Goal: Task Accomplishment & Management: Manage account settings

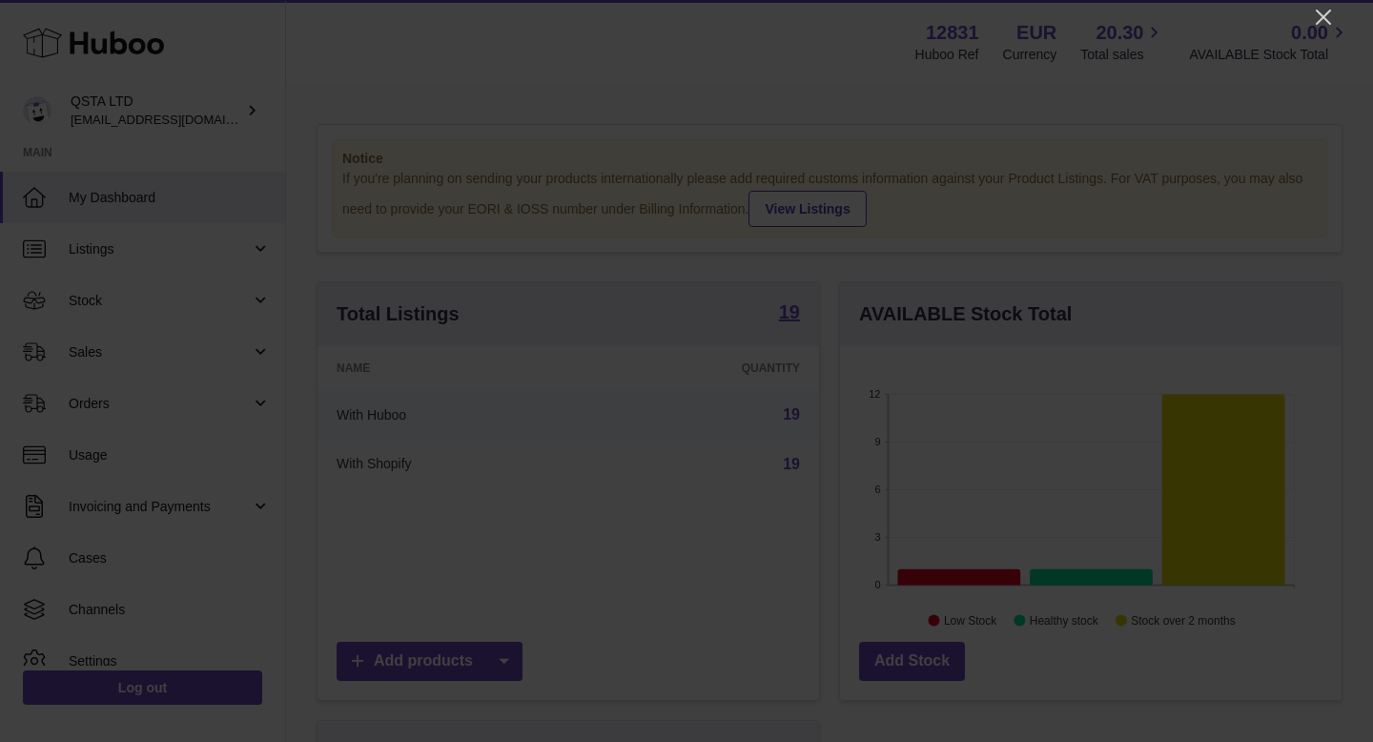
scroll to position [297, 501]
click at [1322, 18] on icon "Close" at bounding box center [1323, 17] width 15 height 15
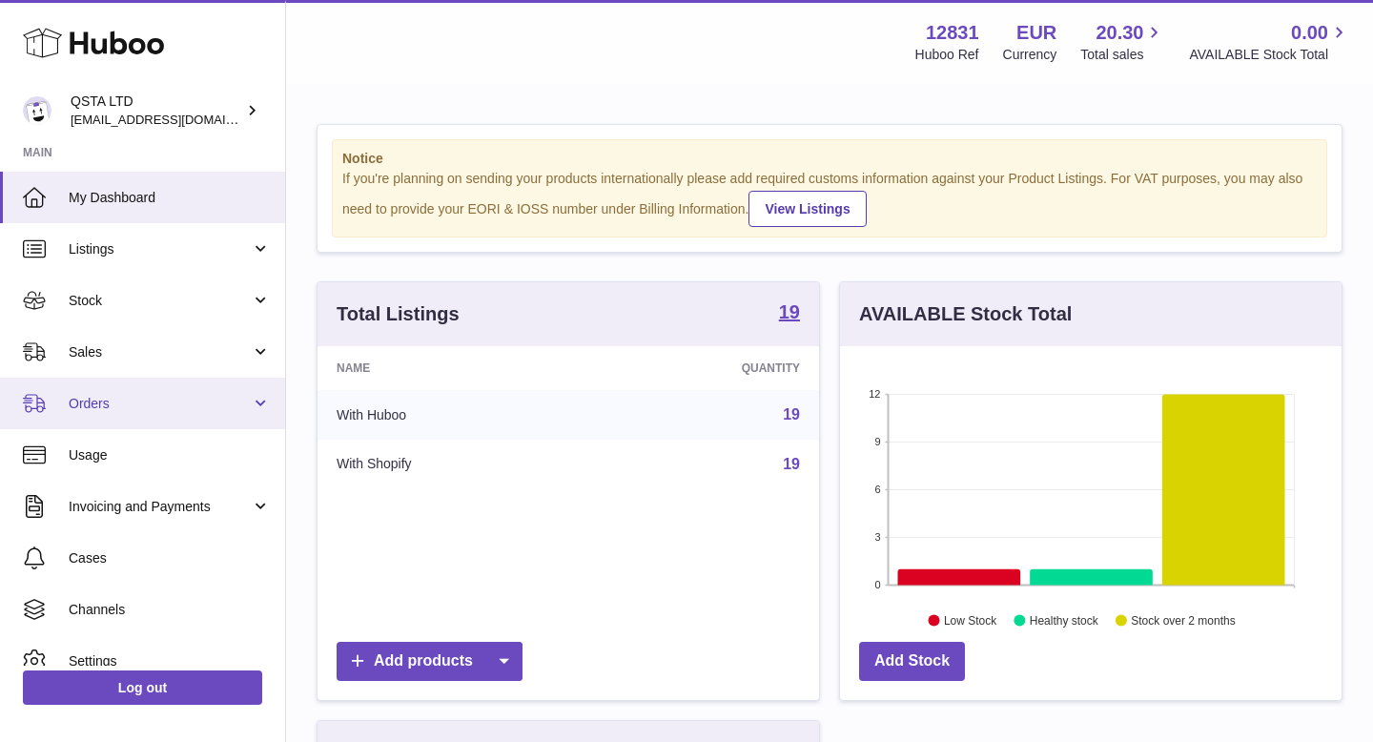
click at [166, 392] on link "Orders" at bounding box center [142, 402] width 285 height 51
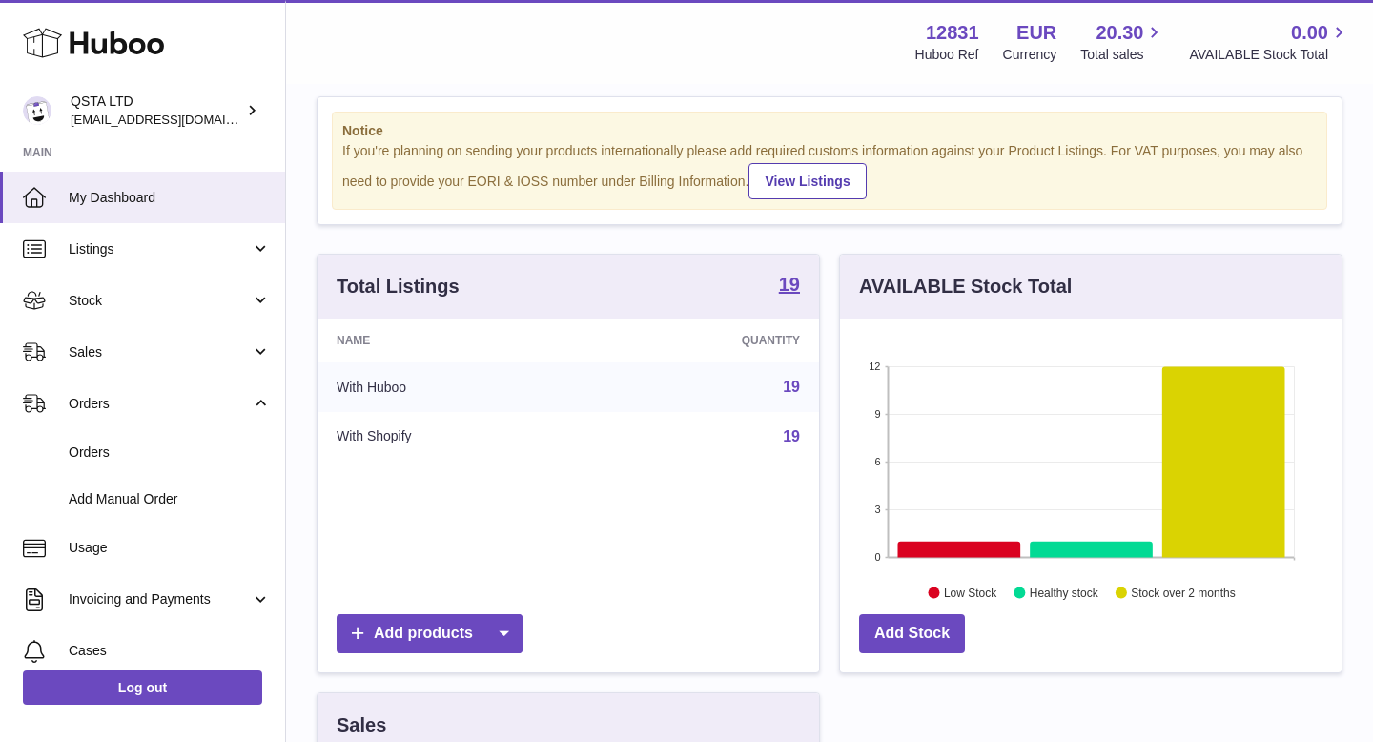
scroll to position [29, 0]
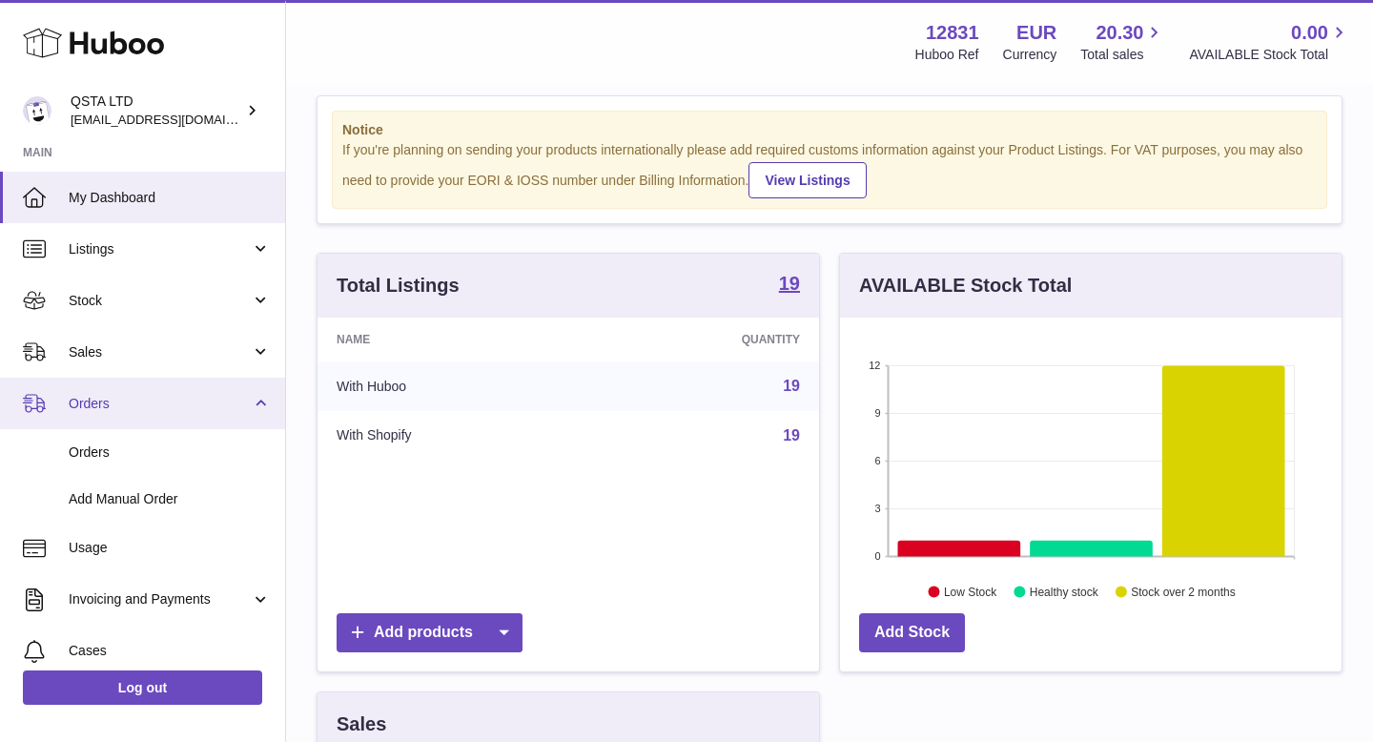
click at [219, 417] on link "Orders" at bounding box center [142, 402] width 285 height 51
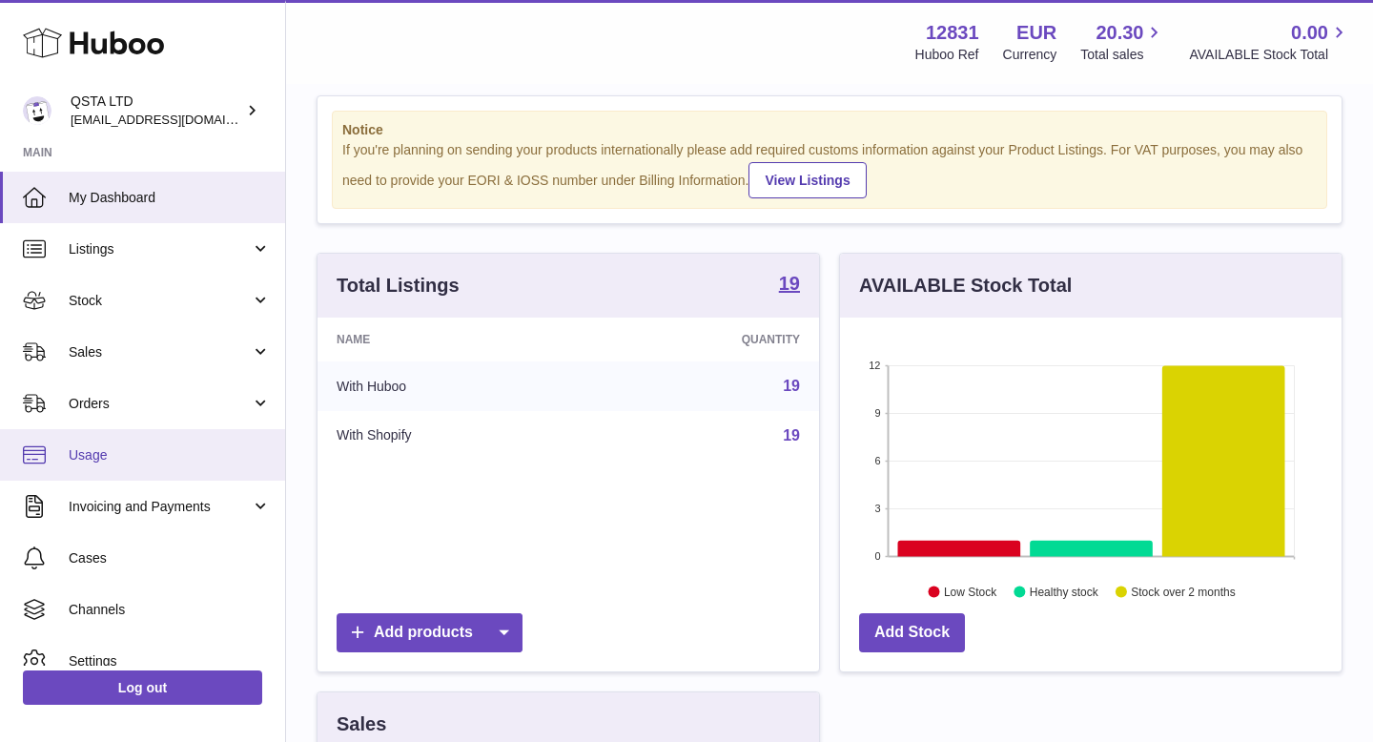
scroll to position [72, 0]
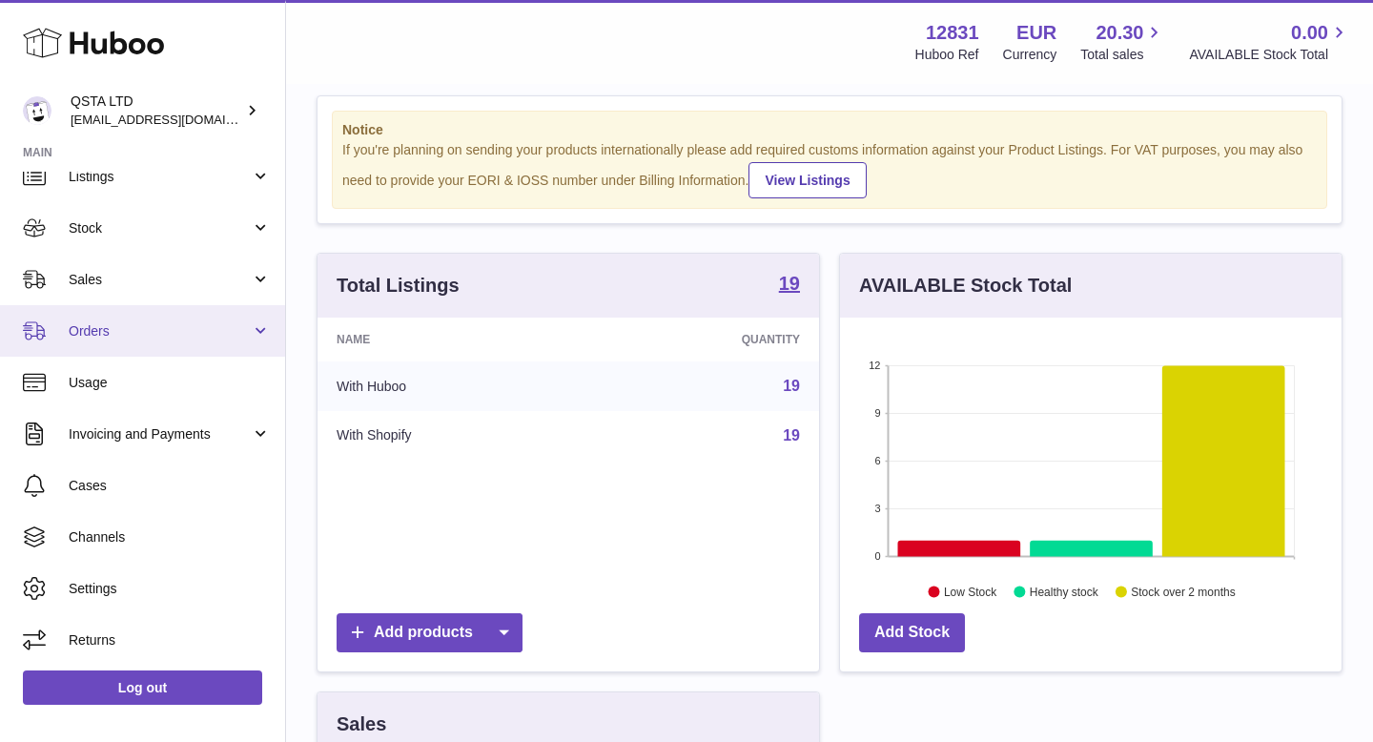
click at [232, 328] on span "Orders" at bounding box center [160, 331] width 182 height 18
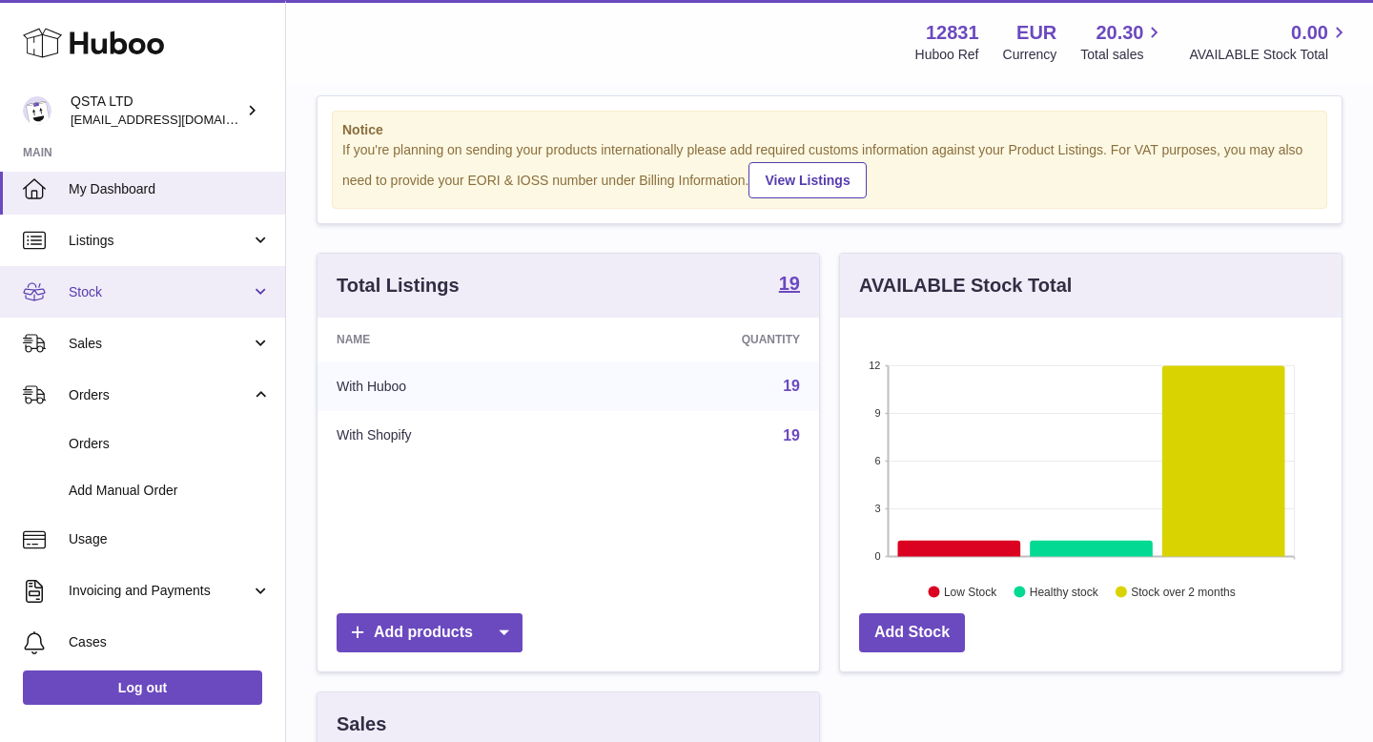
scroll to position [0, 0]
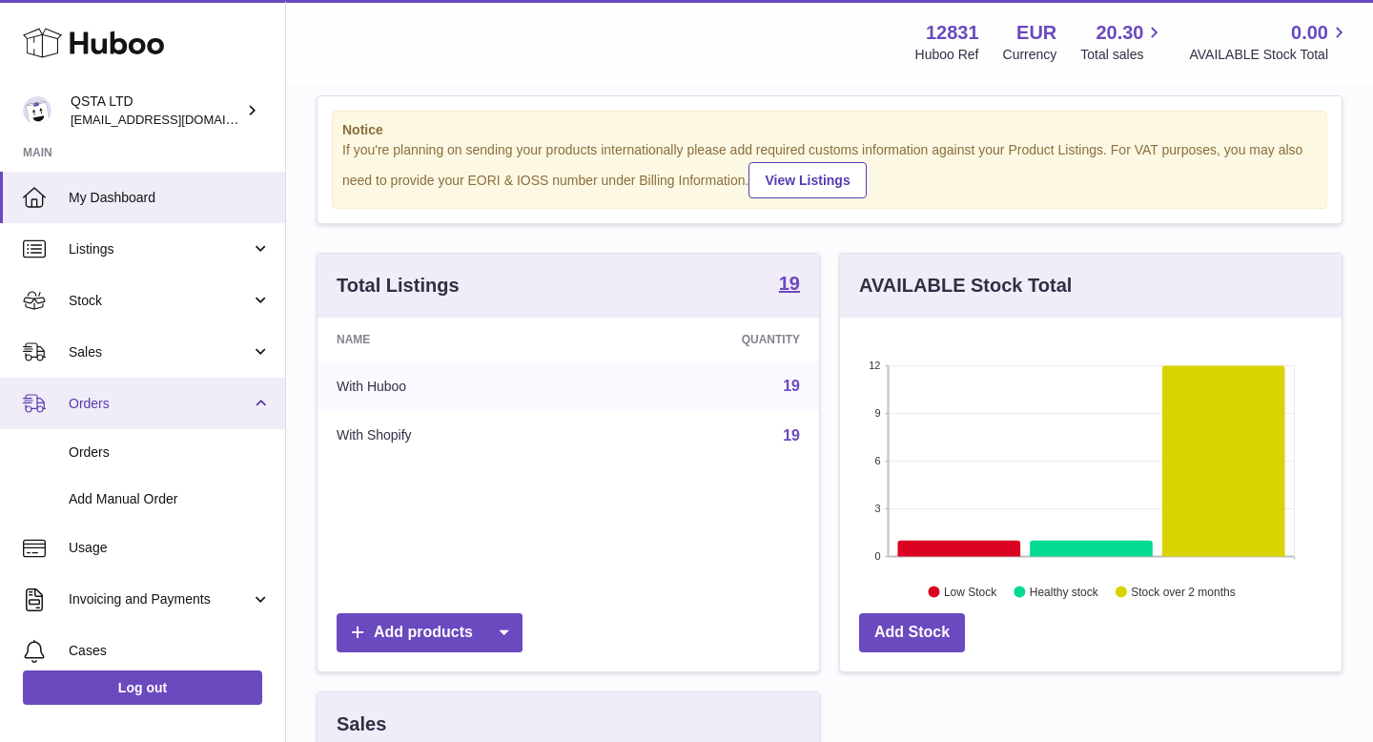
click at [225, 403] on span "Orders" at bounding box center [160, 404] width 182 height 18
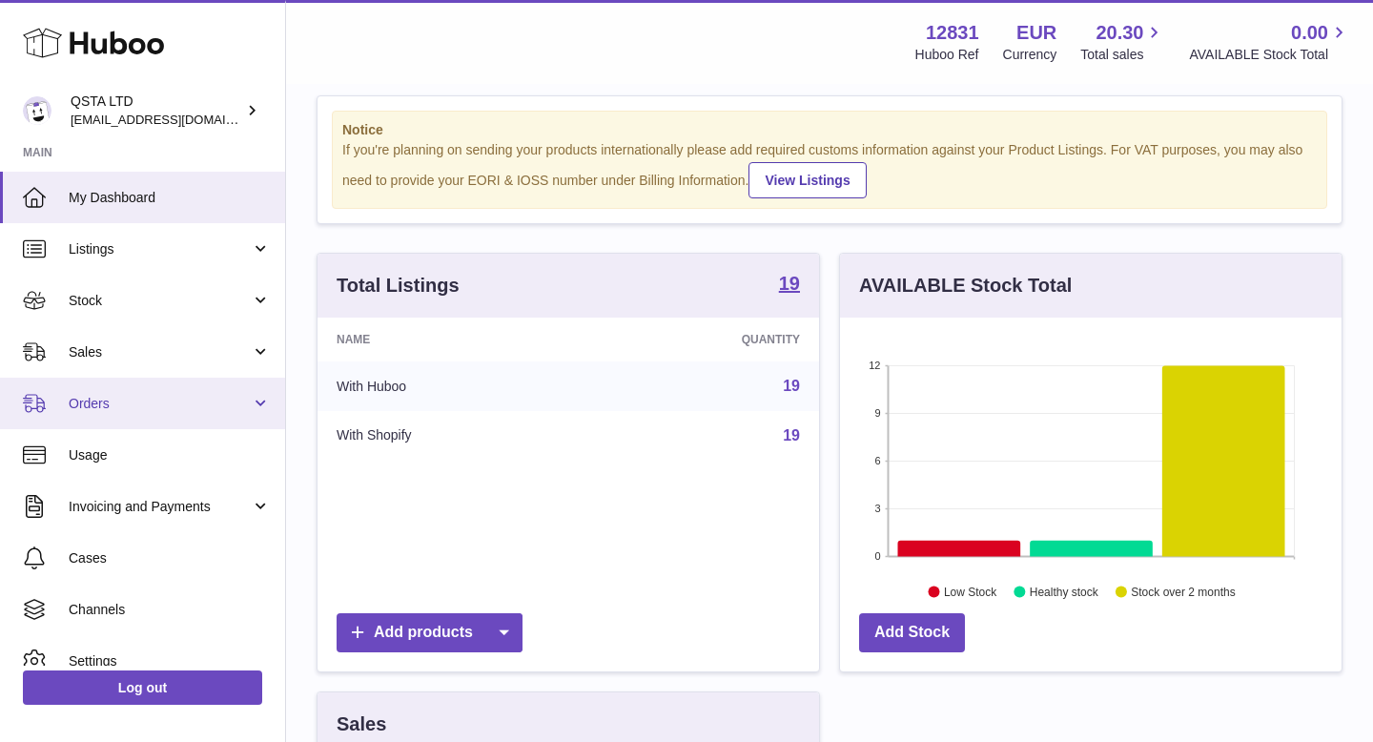
click at [242, 405] on span "Orders" at bounding box center [160, 404] width 182 height 18
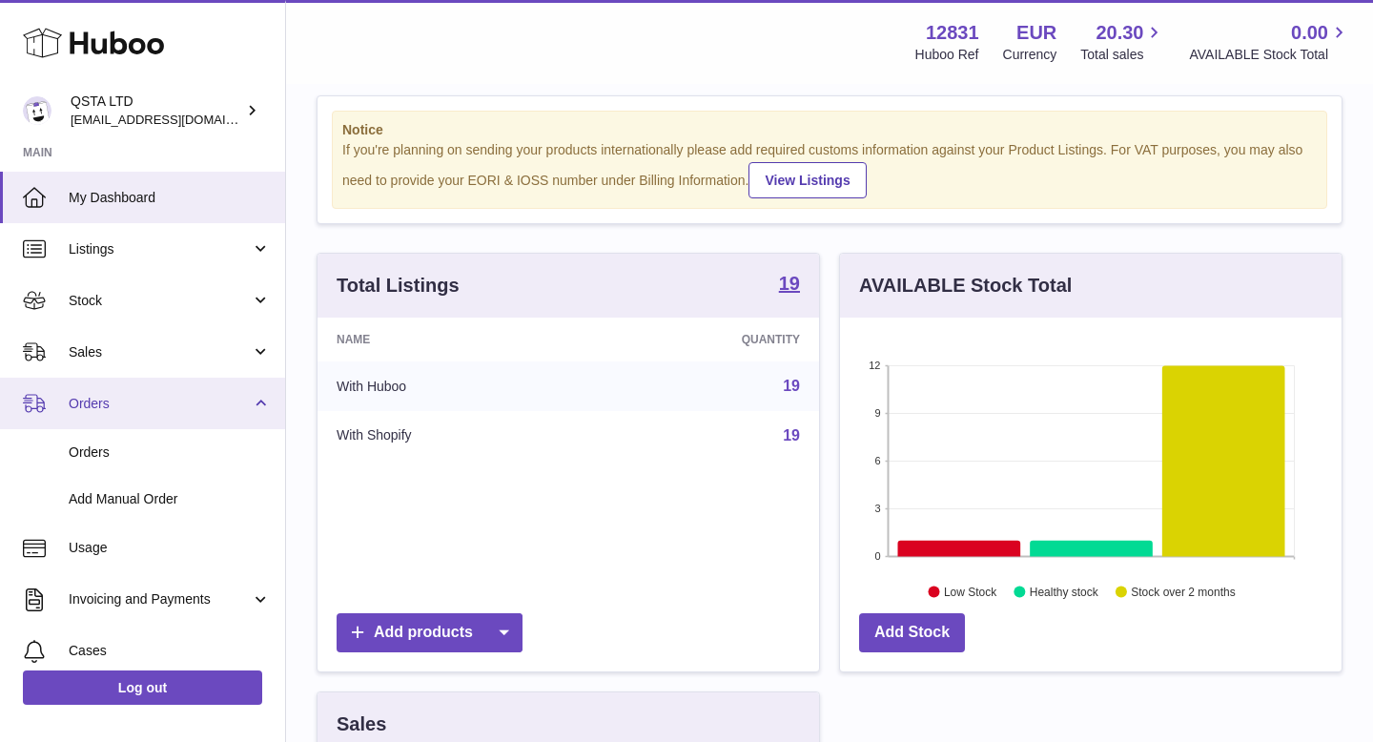
click at [244, 399] on span "Orders" at bounding box center [160, 404] width 182 height 18
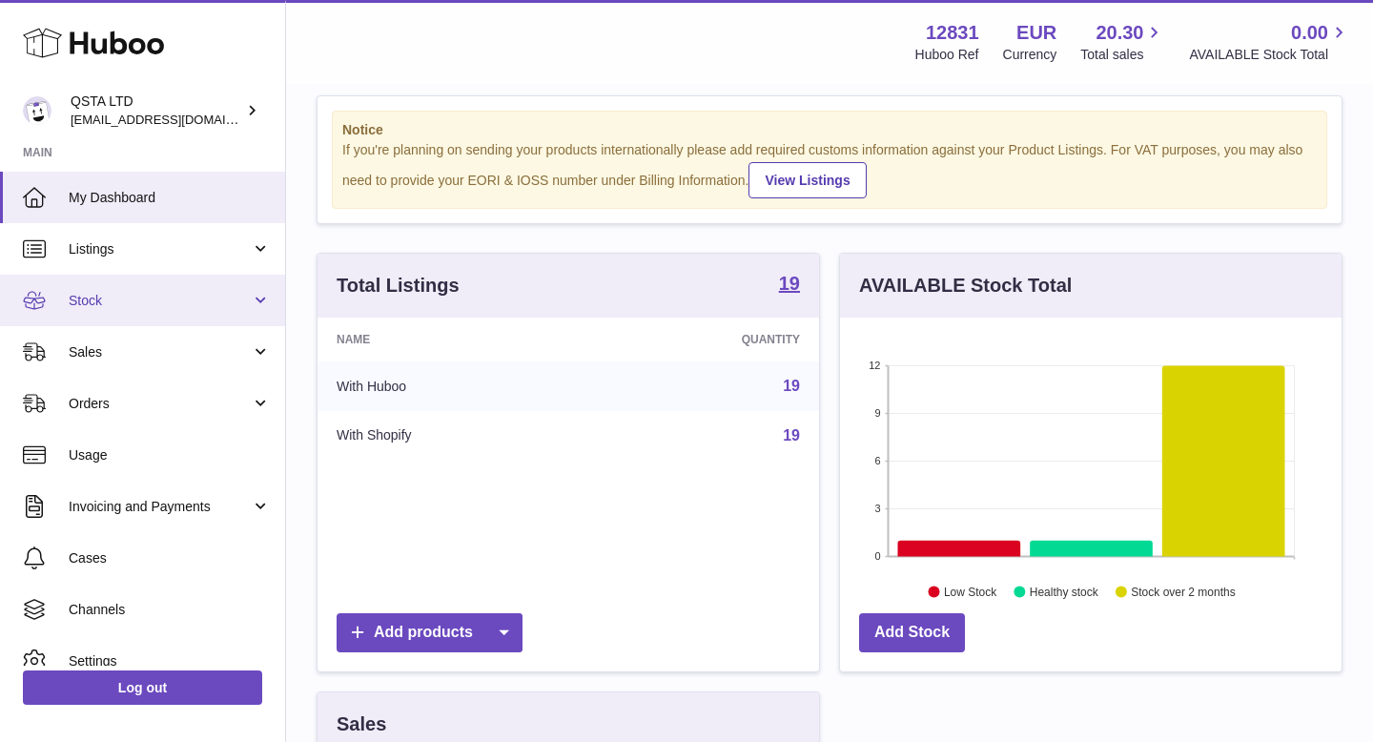
click at [243, 286] on link "Stock" at bounding box center [142, 300] width 285 height 51
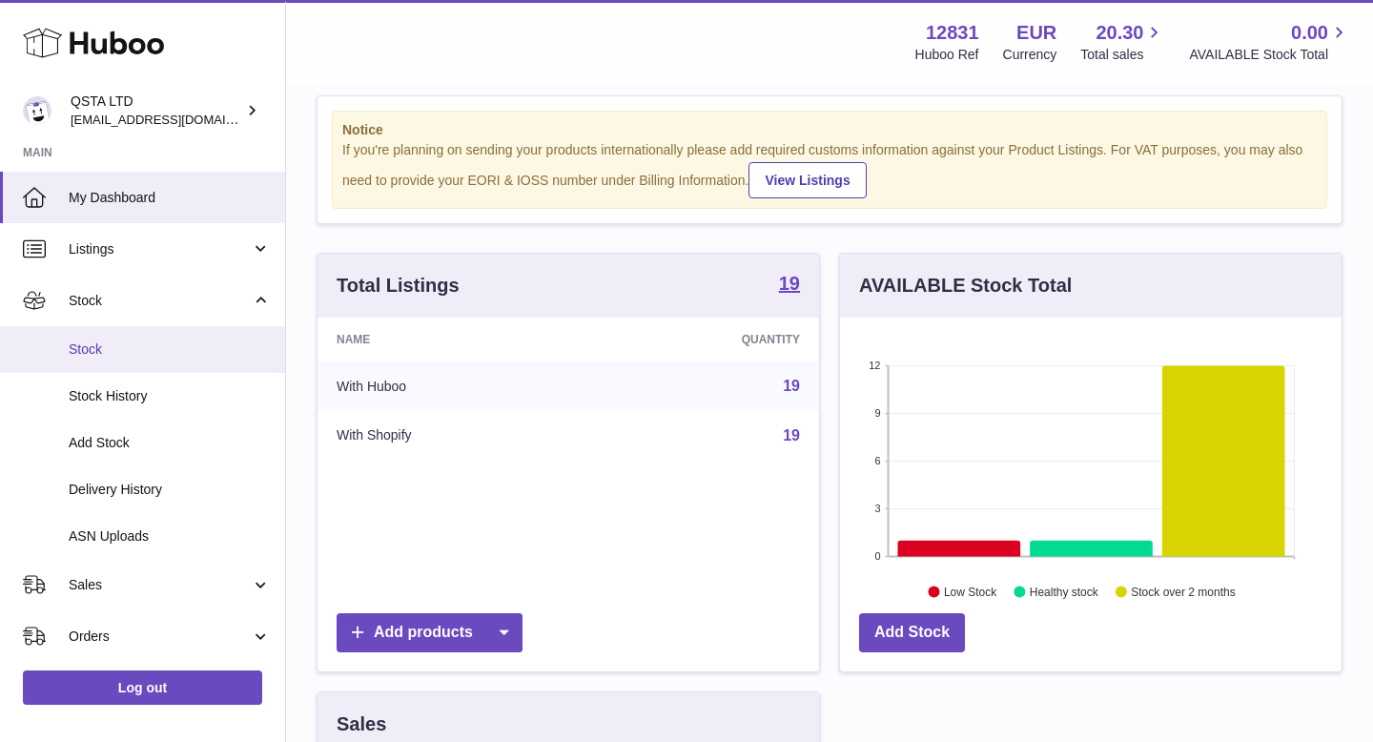
click at [232, 342] on span "Stock" at bounding box center [170, 349] width 202 height 18
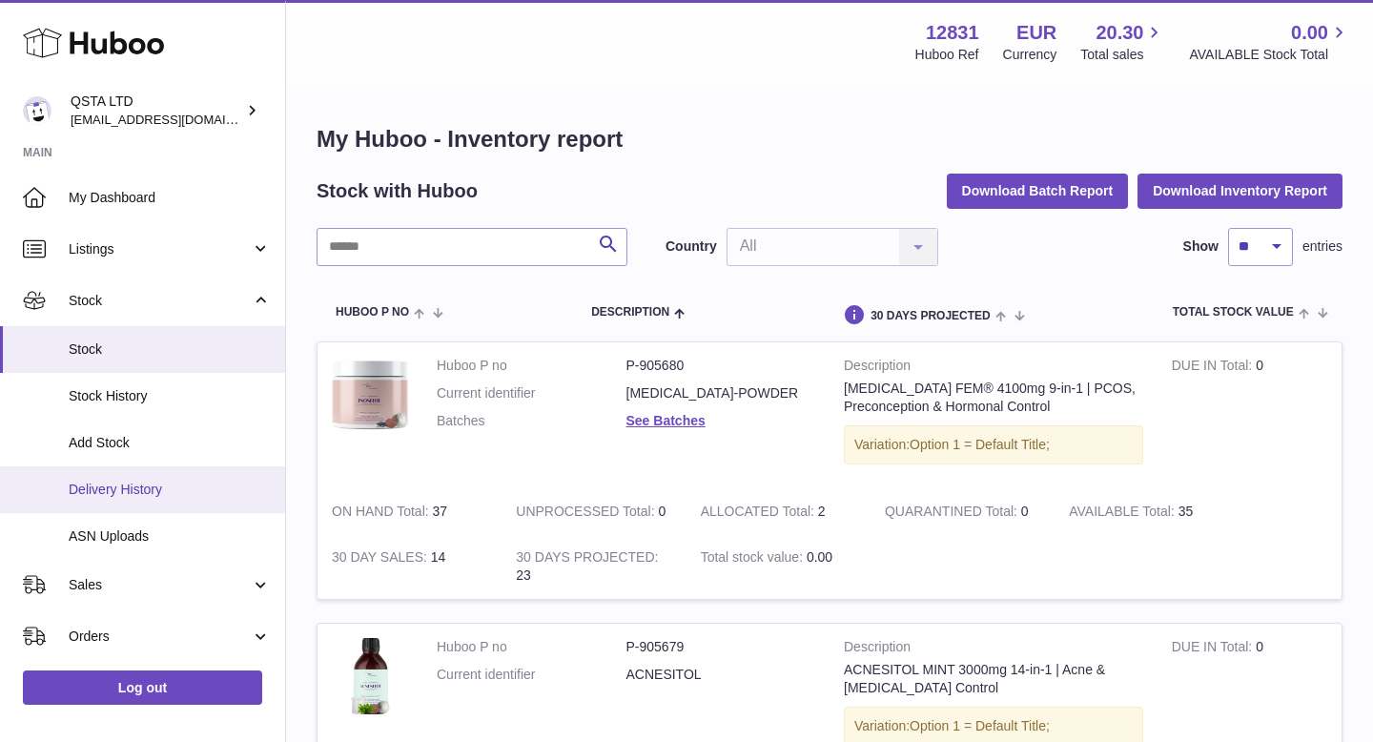
click at [159, 487] on span "Delivery History" at bounding box center [170, 489] width 202 height 18
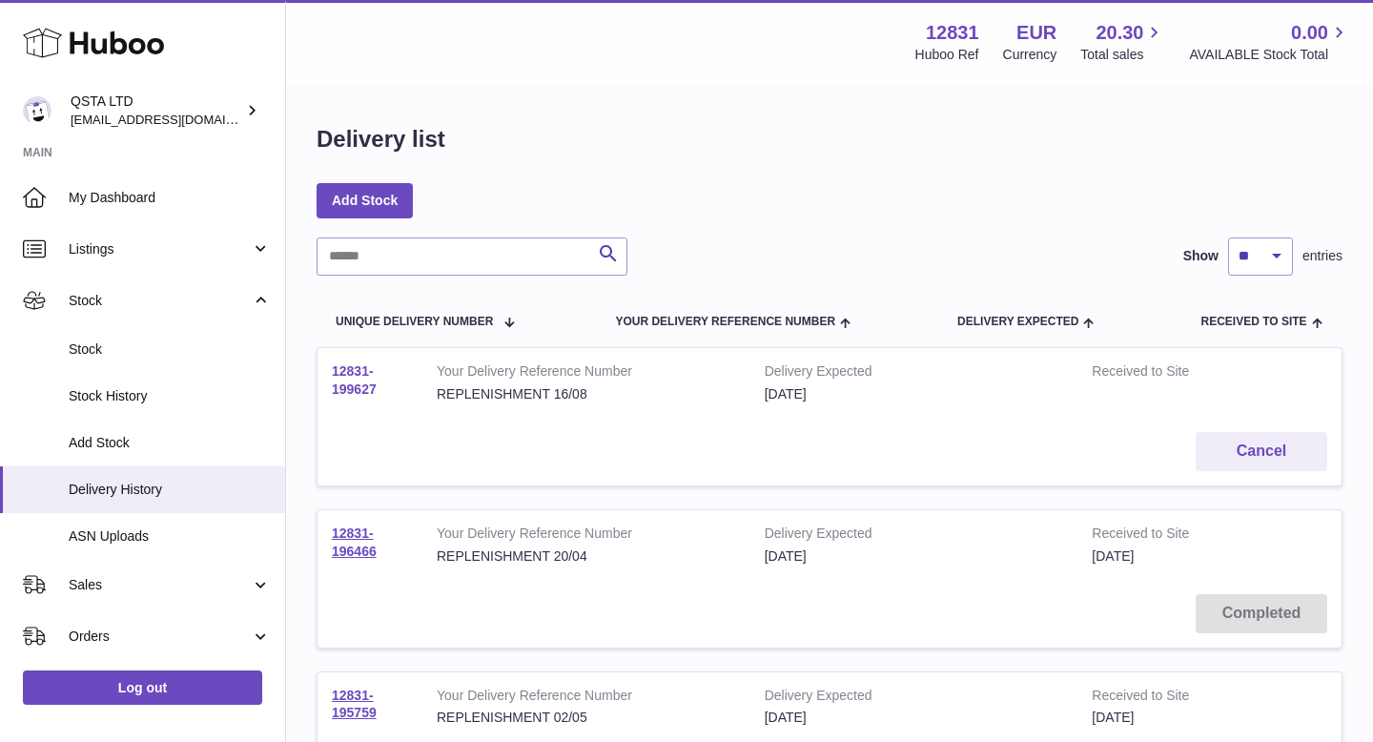
click at [357, 381] on link "12831-199627" at bounding box center [354, 379] width 45 height 33
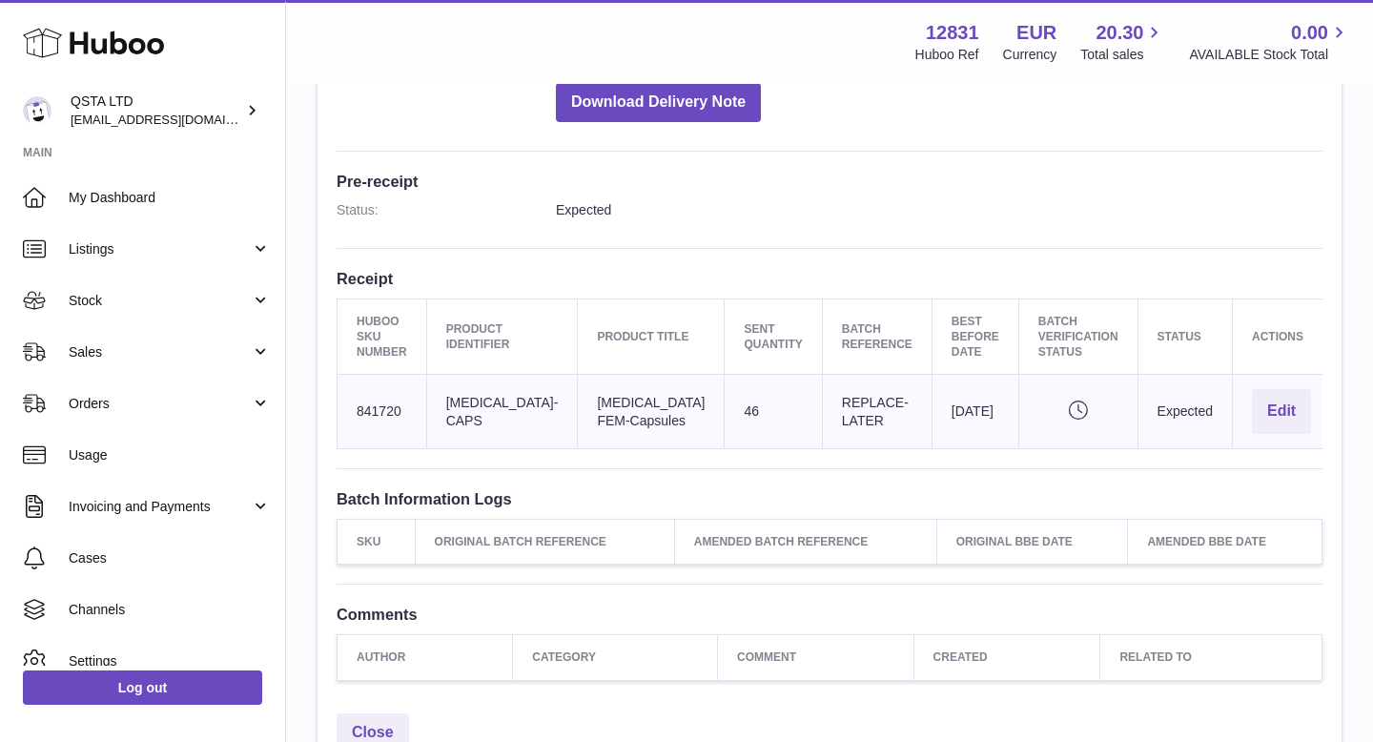
scroll to position [452, 0]
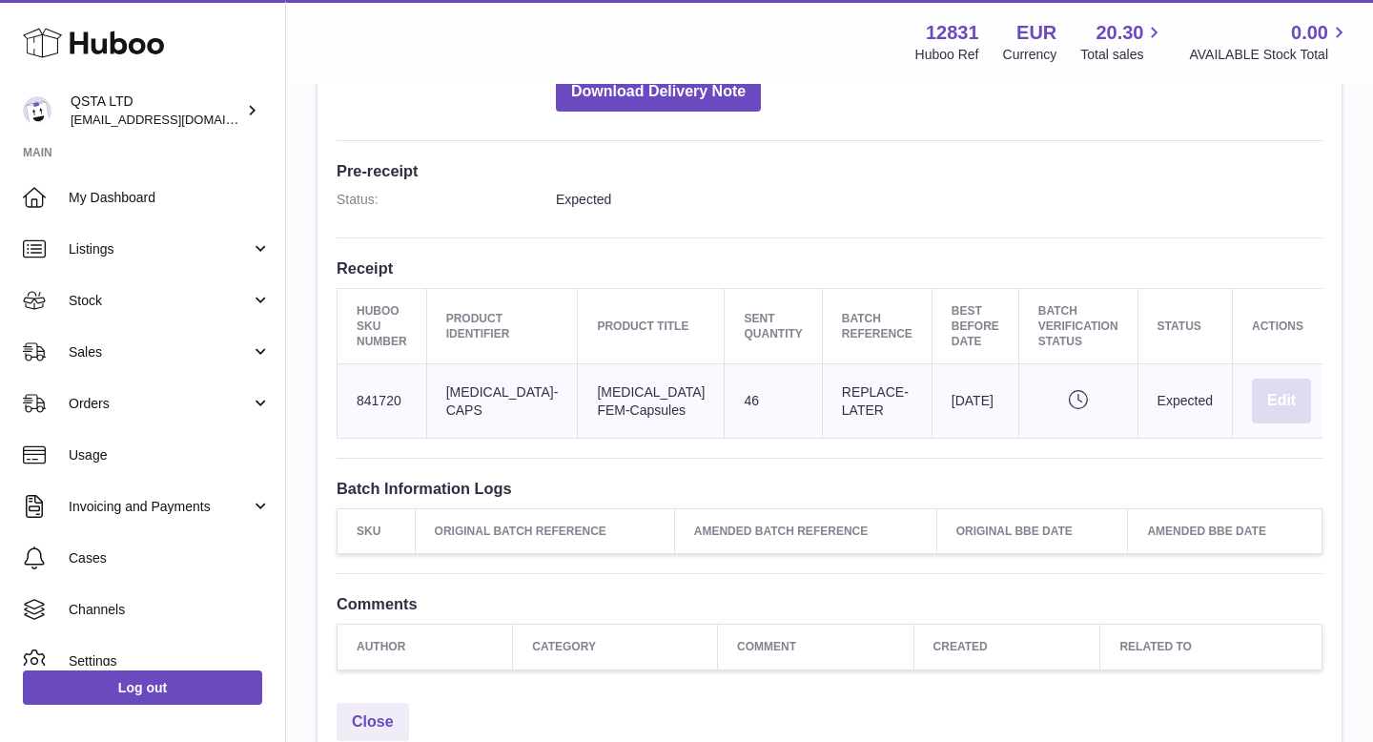
click at [1252, 404] on button "Edit" at bounding box center [1281, 400] width 59 height 45
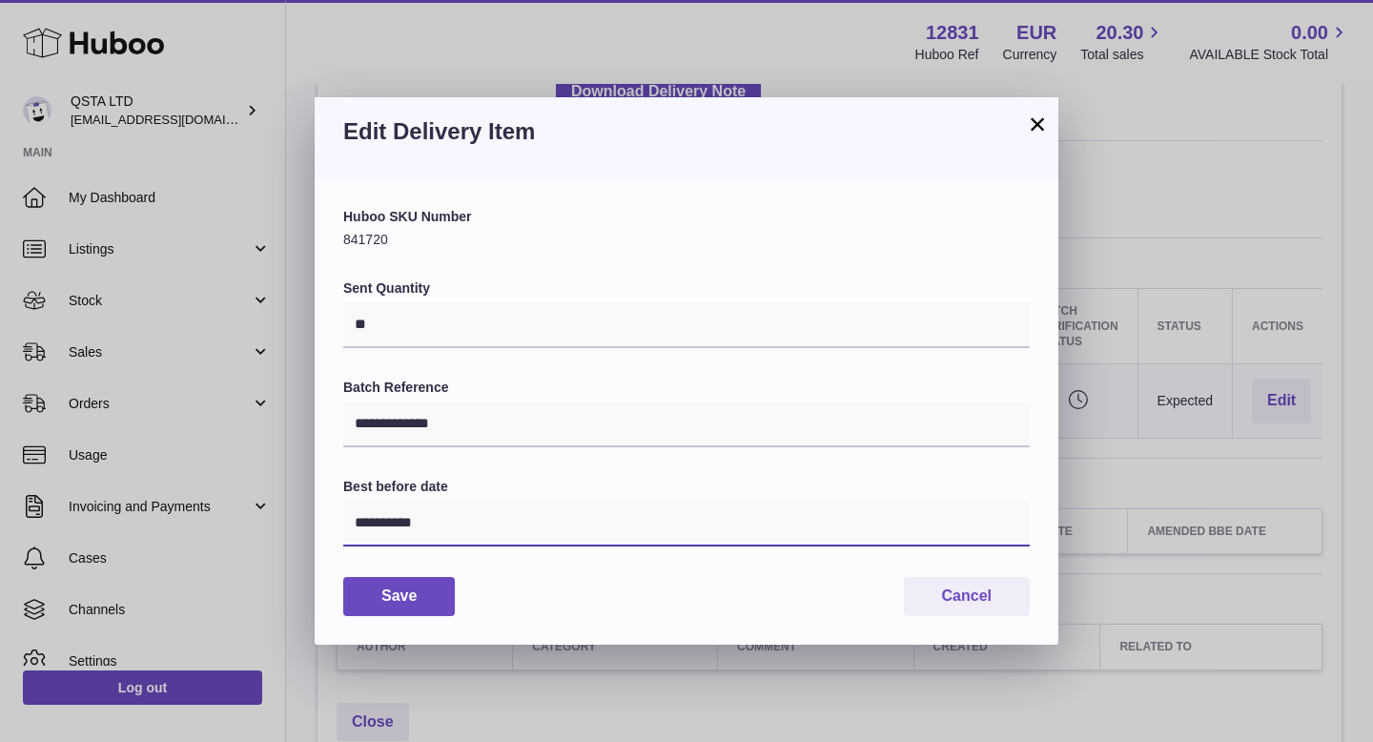
click at [474, 538] on input "**********" at bounding box center [686, 523] width 686 height 46
click at [497, 526] on input "**********" at bounding box center [686, 523] width 686 height 46
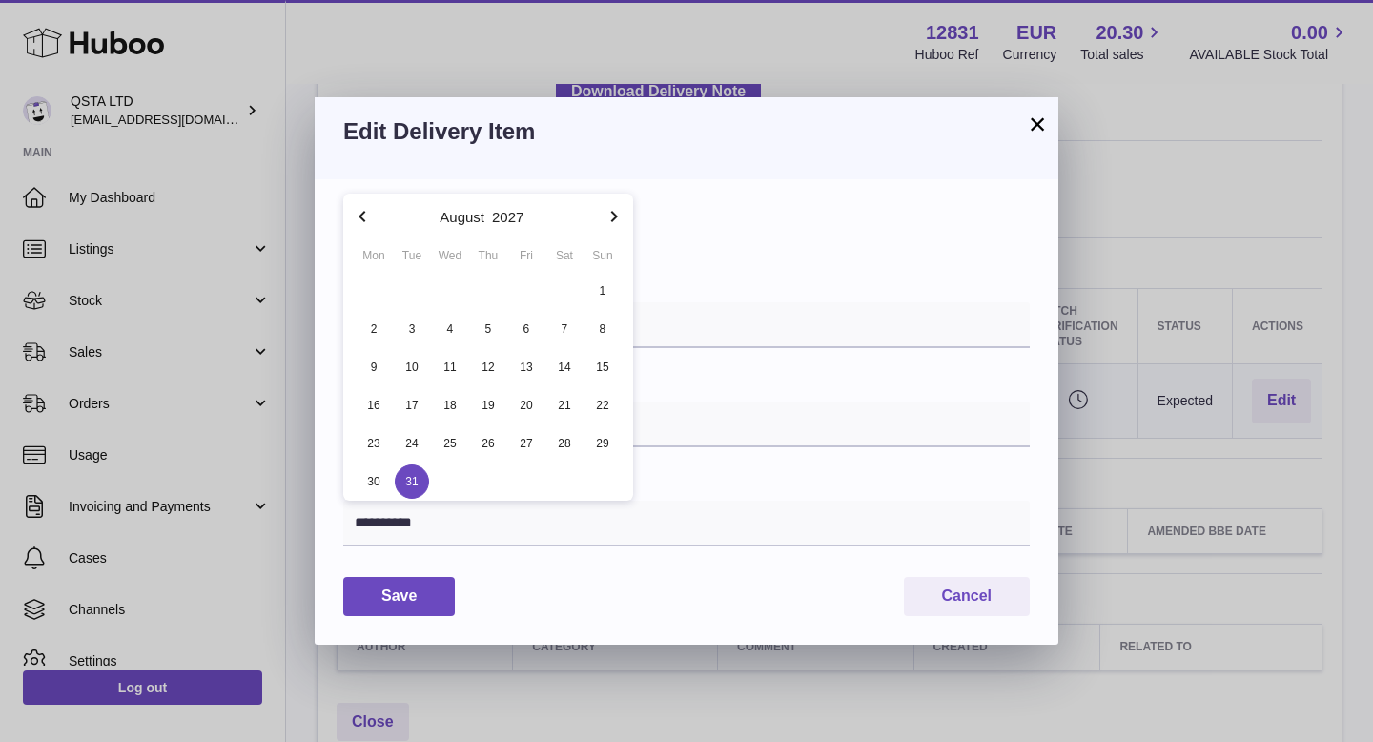
click at [614, 214] on icon "button" at bounding box center [614, 216] width 7 height 11
click at [422, 218] on button "November" at bounding box center [451, 217] width 66 height 14
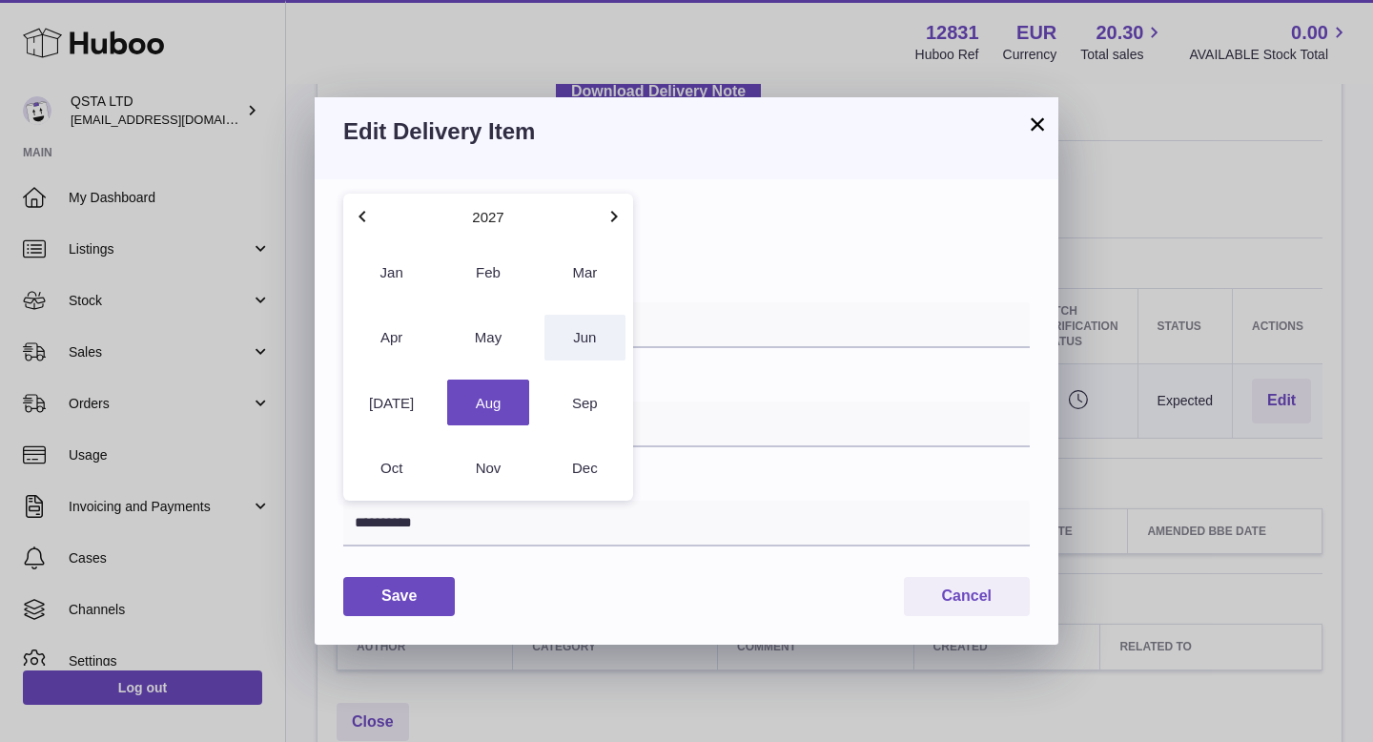
click at [567, 333] on button "Jun" at bounding box center [584, 338] width 81 height 46
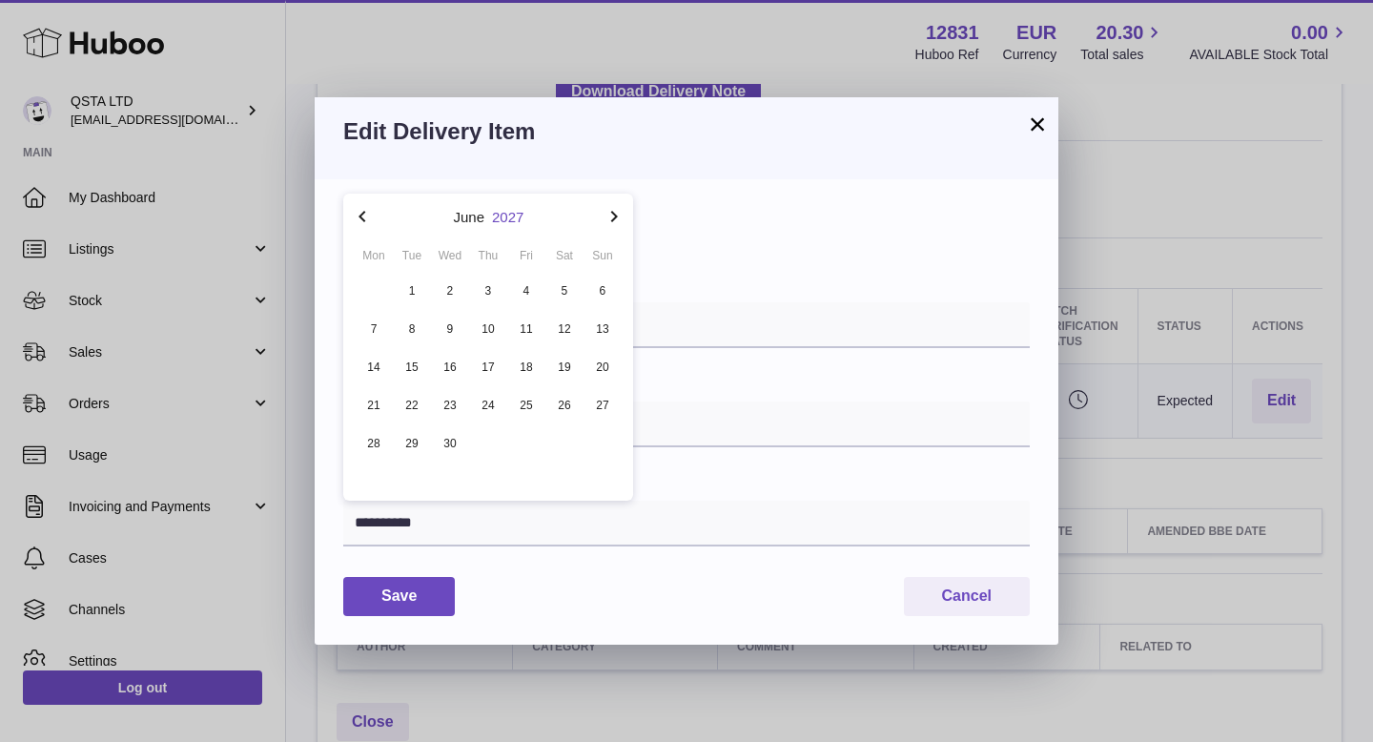
click at [514, 213] on button "2027" at bounding box center [507, 217] width 31 height 14
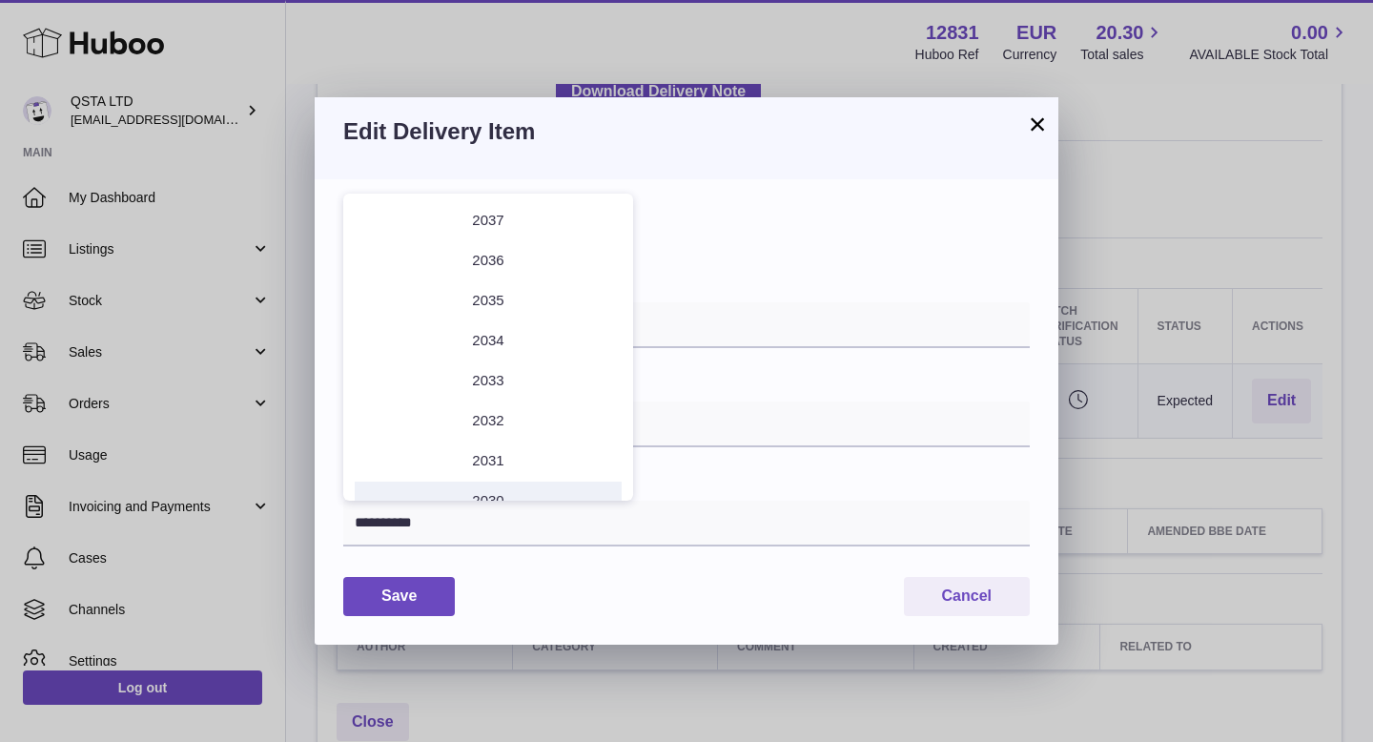
scroll to position [227, 0]
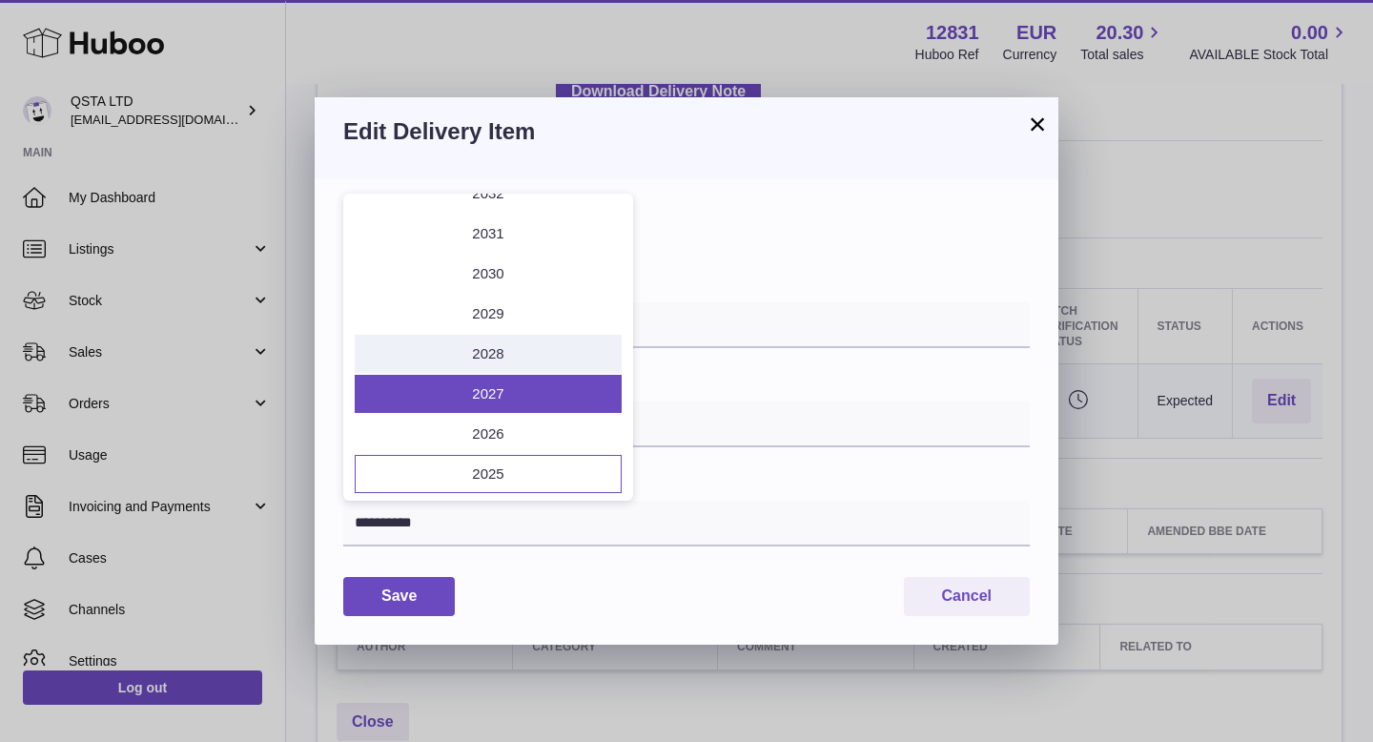
click at [506, 355] on li "2028" at bounding box center [488, 354] width 267 height 38
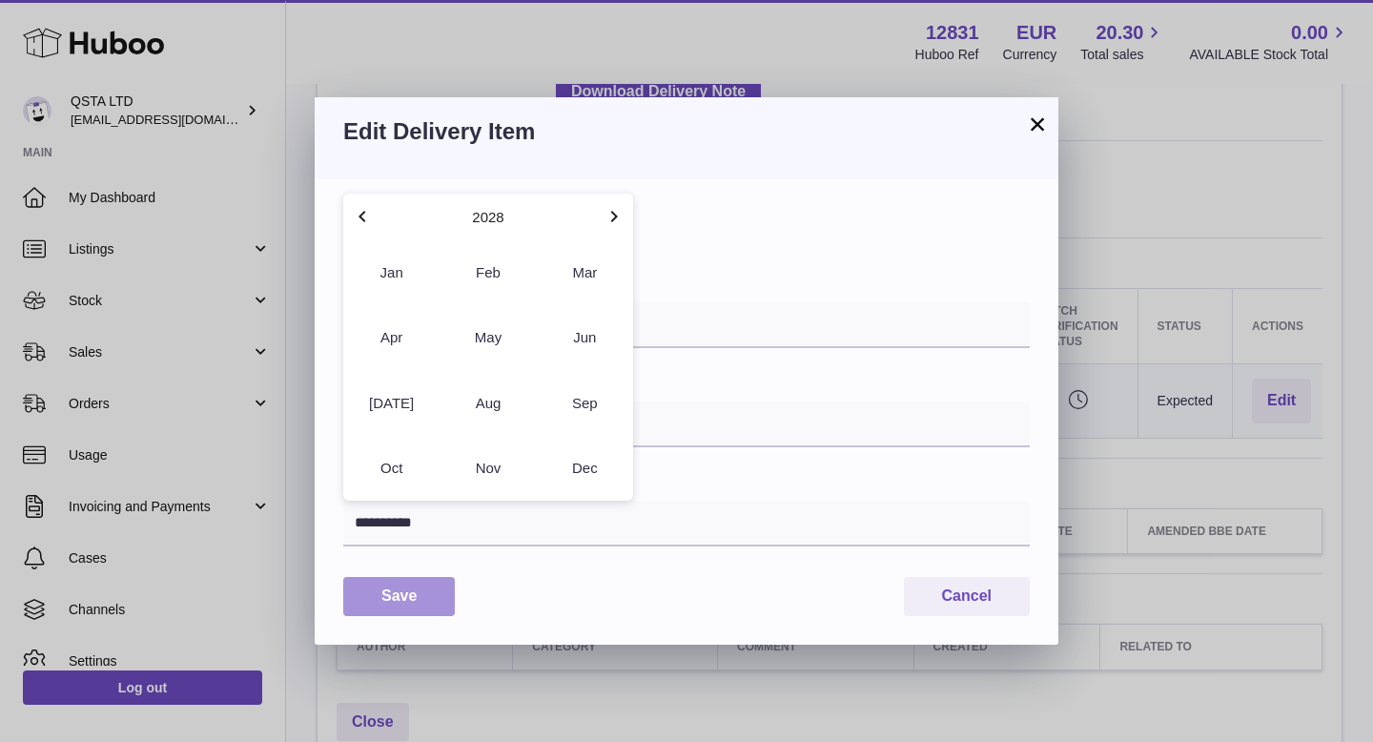
click at [410, 591] on button "Save" at bounding box center [399, 596] width 112 height 39
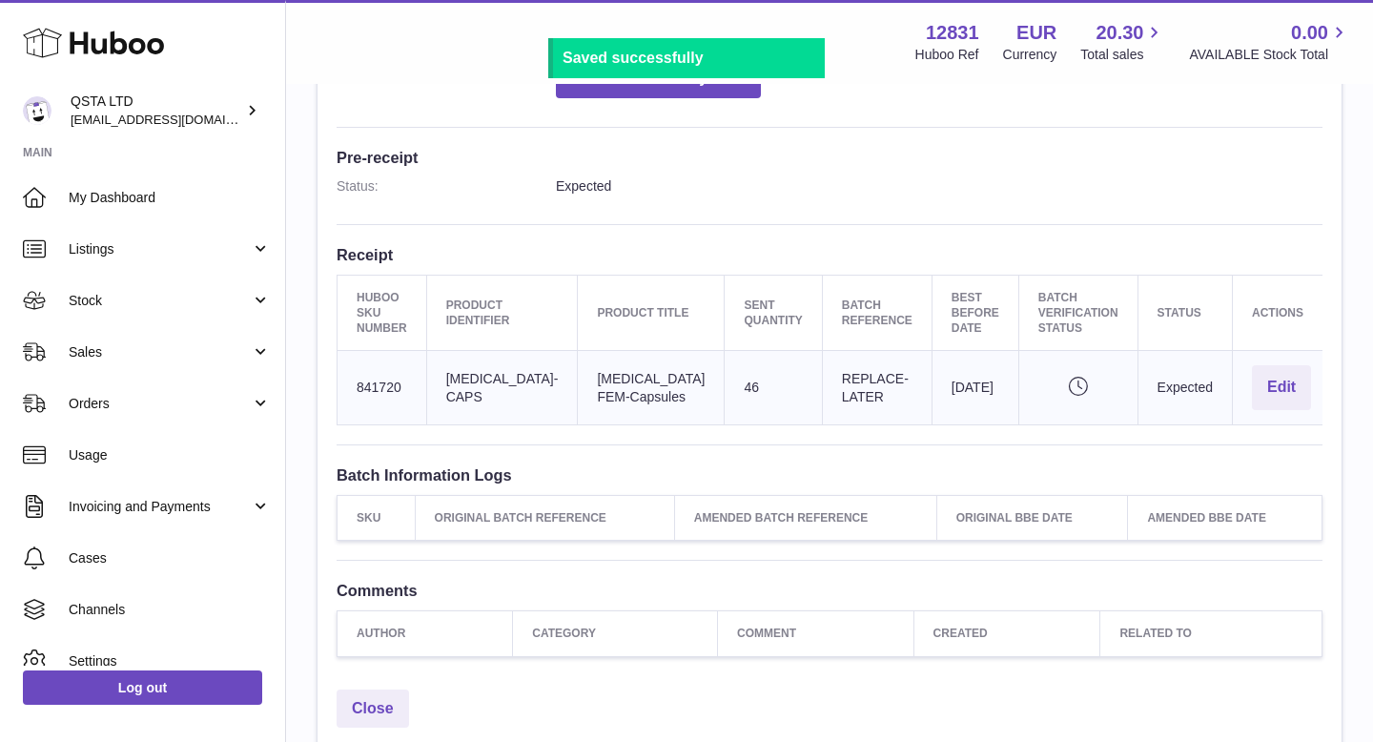
scroll to position [459, 0]
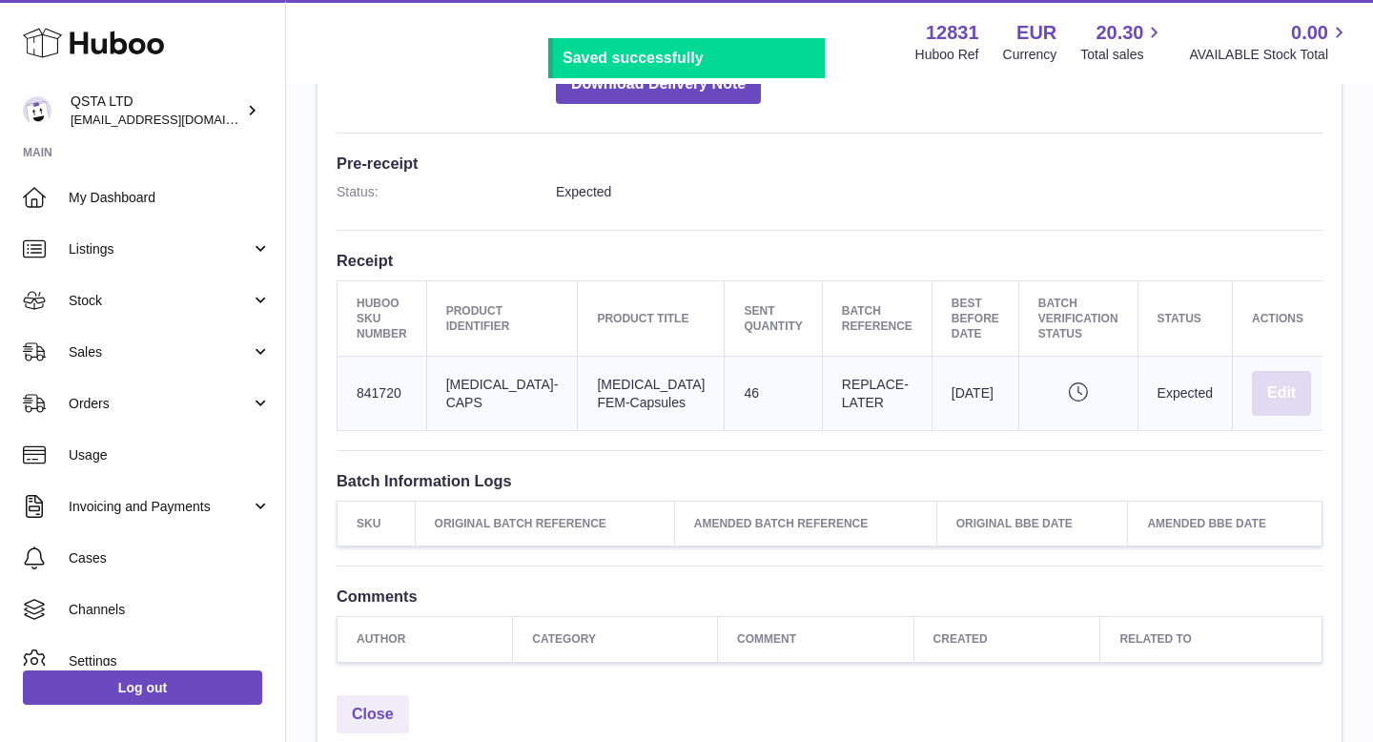
click at [1265, 400] on button "Edit" at bounding box center [1281, 393] width 59 height 45
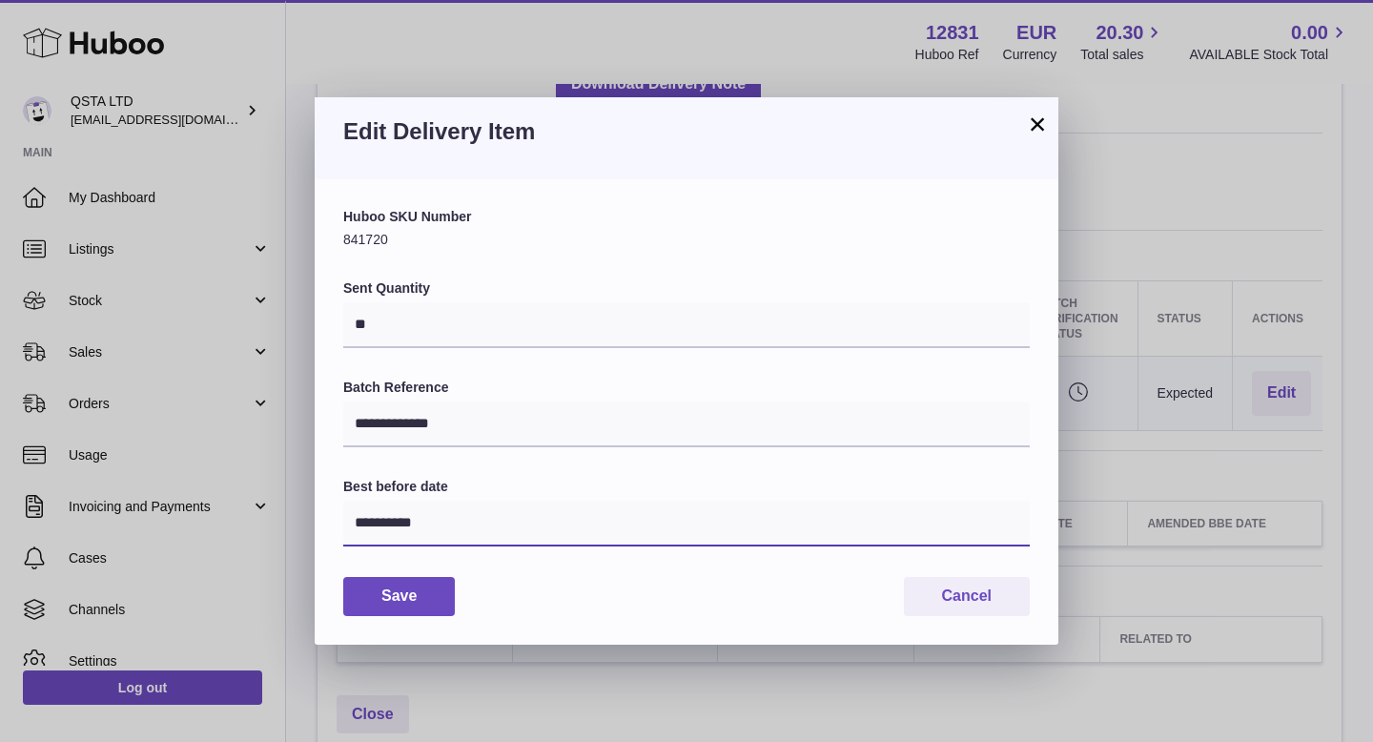
click at [464, 513] on input "**********" at bounding box center [686, 523] width 686 height 46
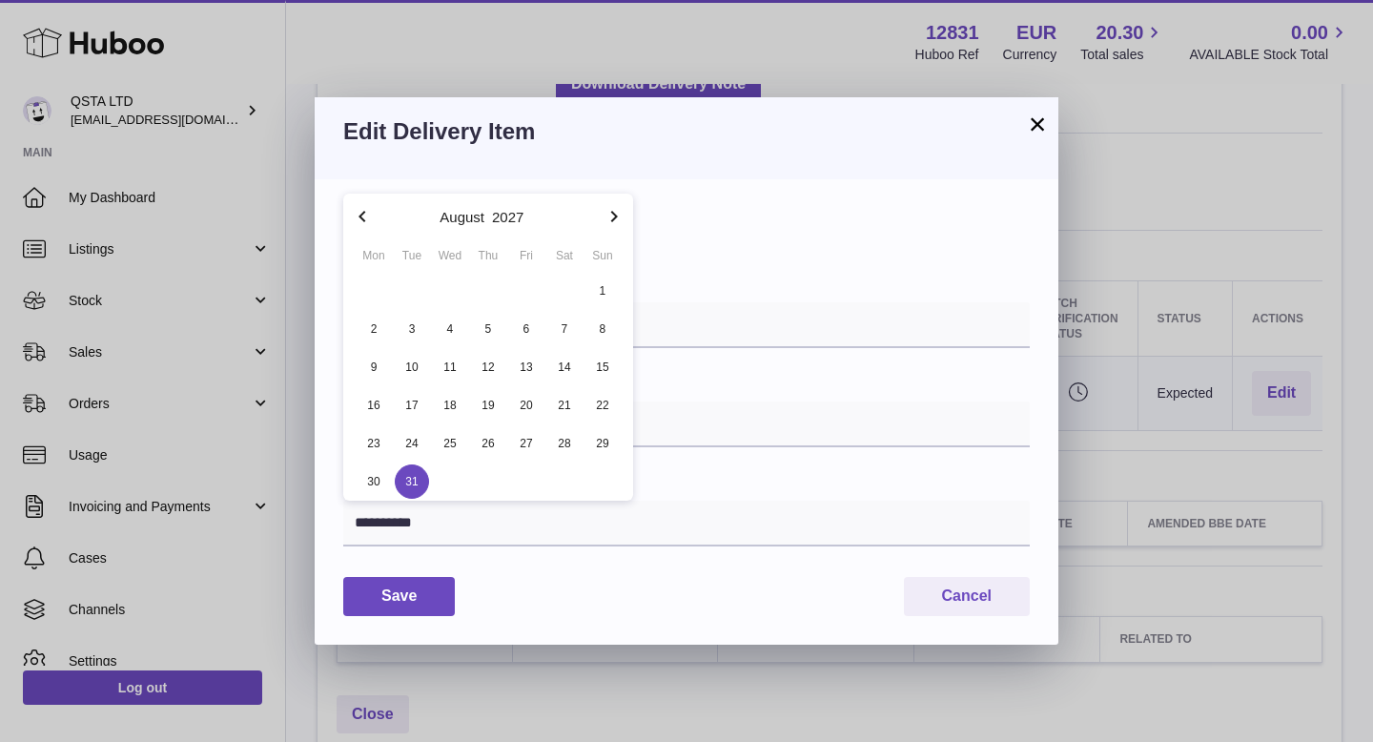
click at [459, 224] on div "August" at bounding box center [462, 217] width 52 height 30
click at [469, 210] on button "August" at bounding box center [461, 217] width 45 height 14
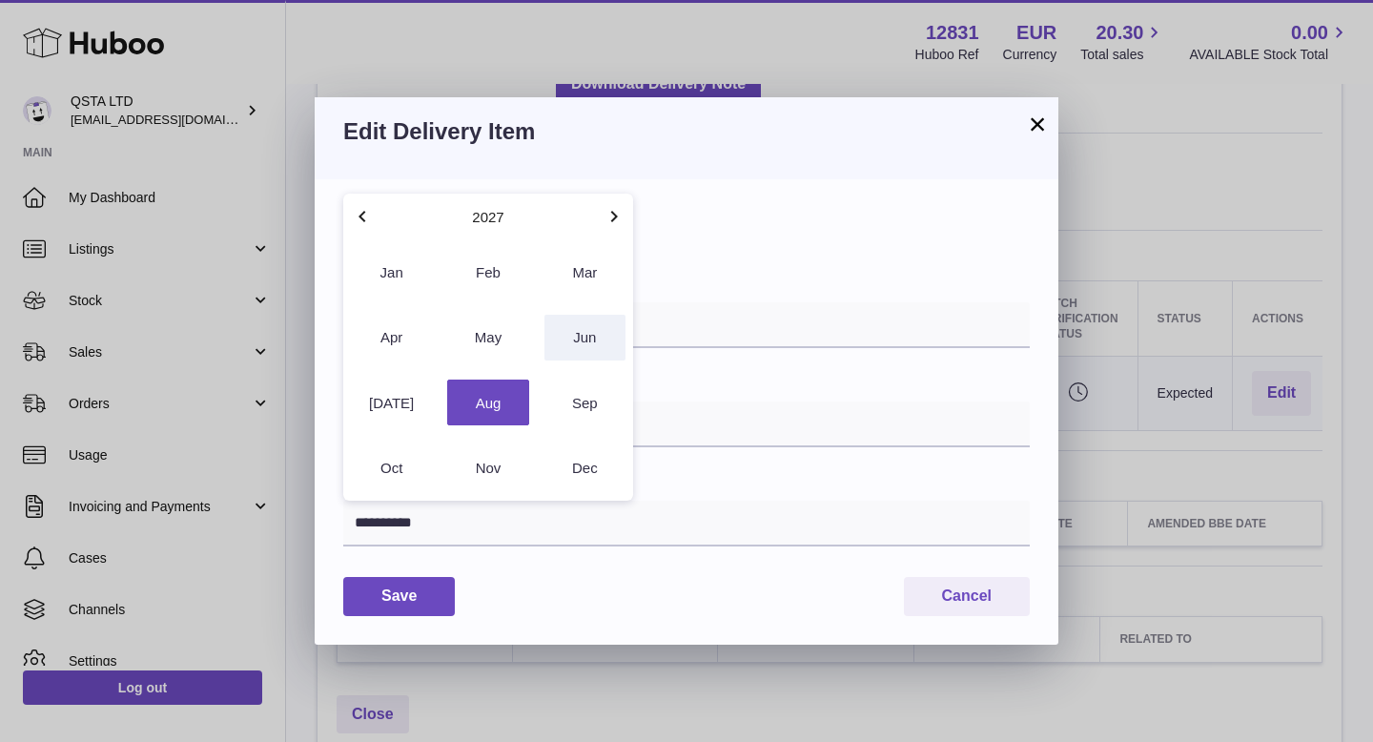
click at [570, 342] on button "Jun" at bounding box center [584, 338] width 81 height 46
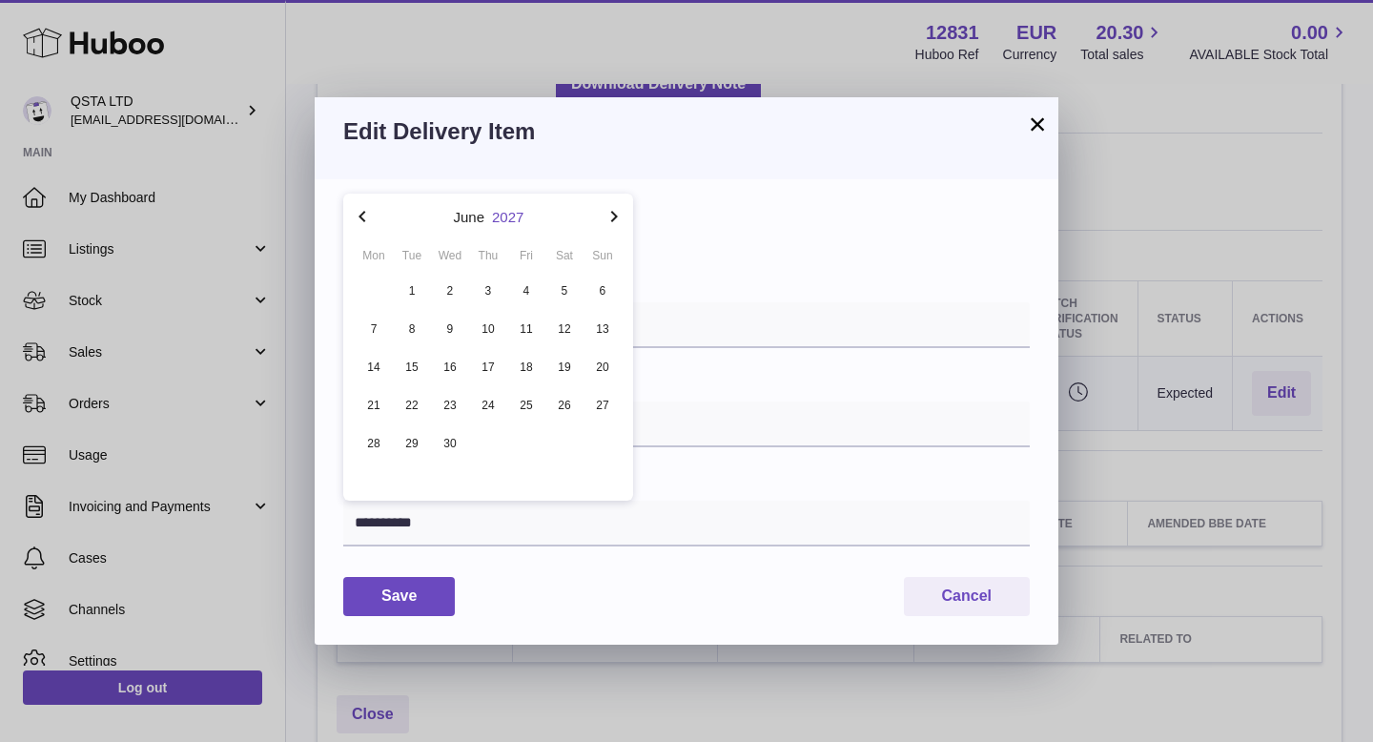
click at [510, 214] on button "2027" at bounding box center [507, 217] width 31 height 14
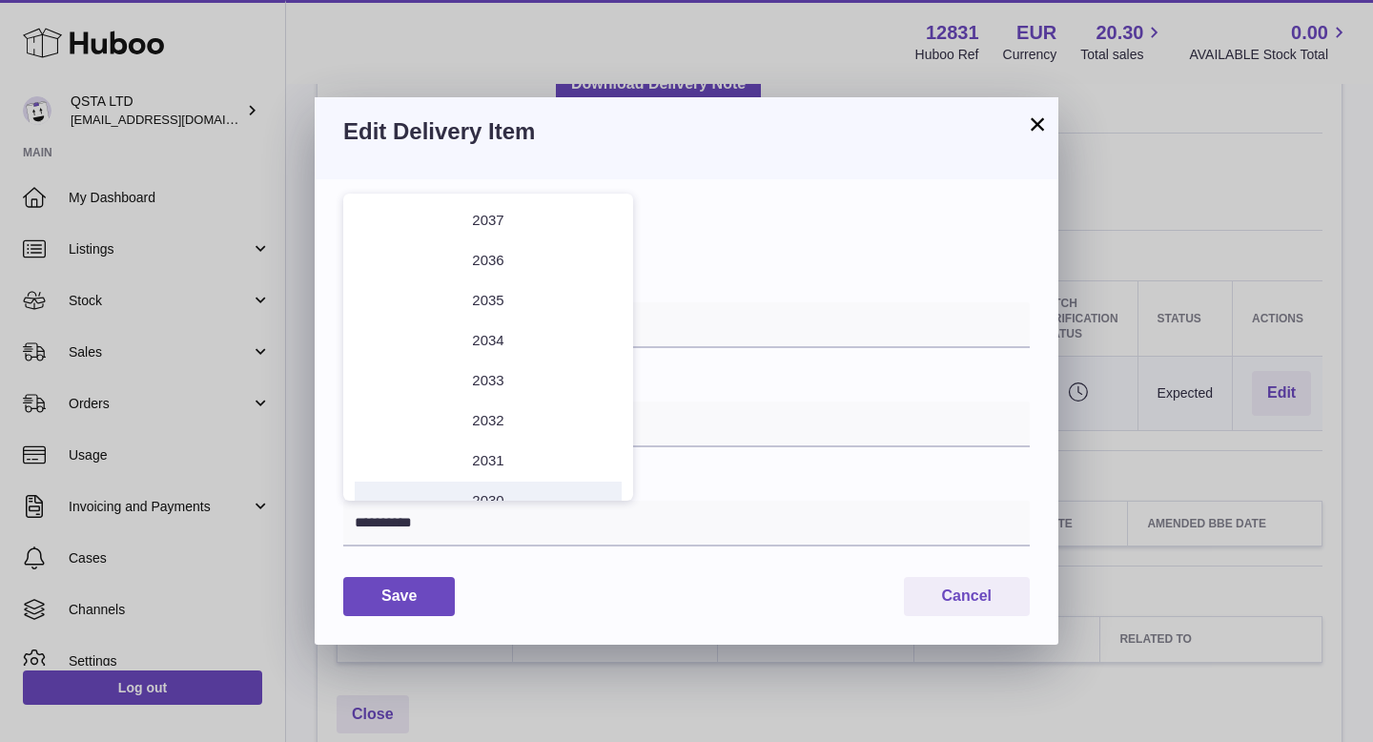
scroll to position [227, 0]
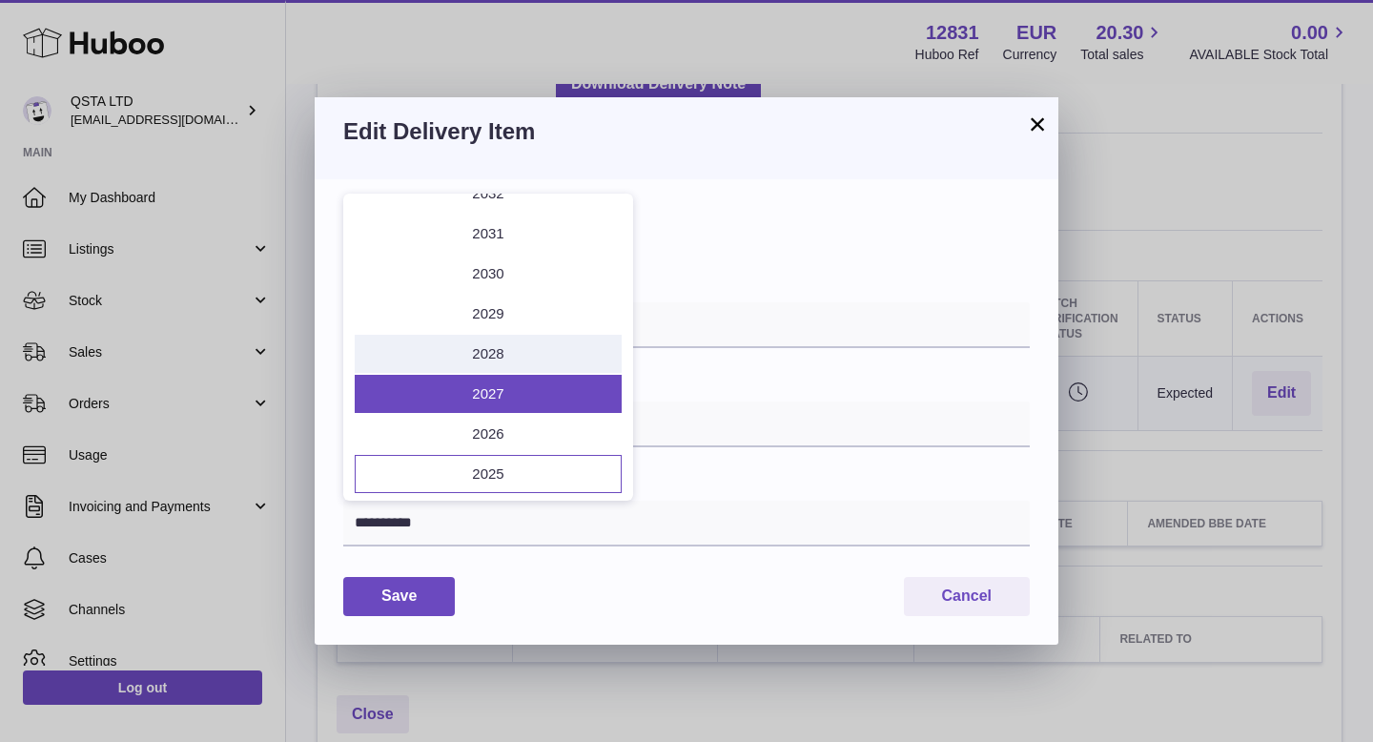
click at [501, 350] on li "2028" at bounding box center [488, 354] width 267 height 38
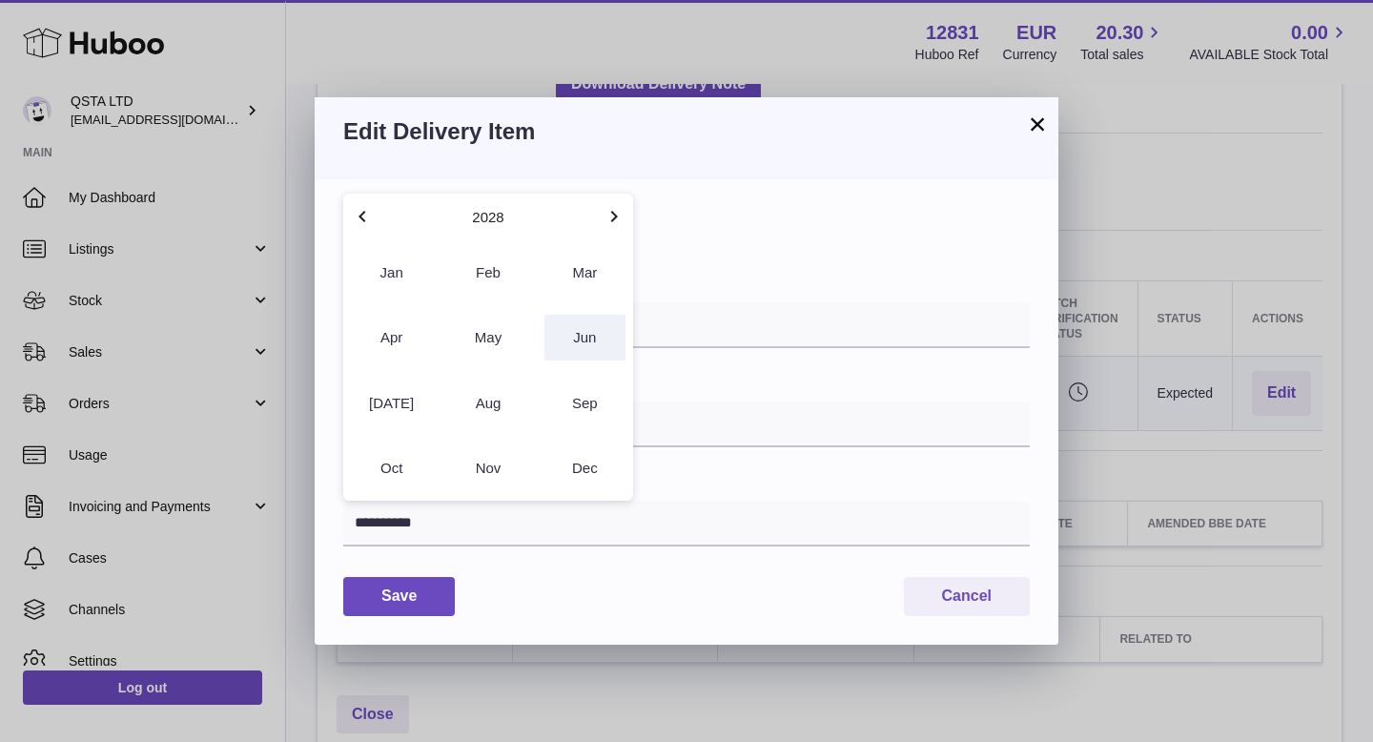
click at [581, 338] on button "Jun" at bounding box center [584, 338] width 81 height 46
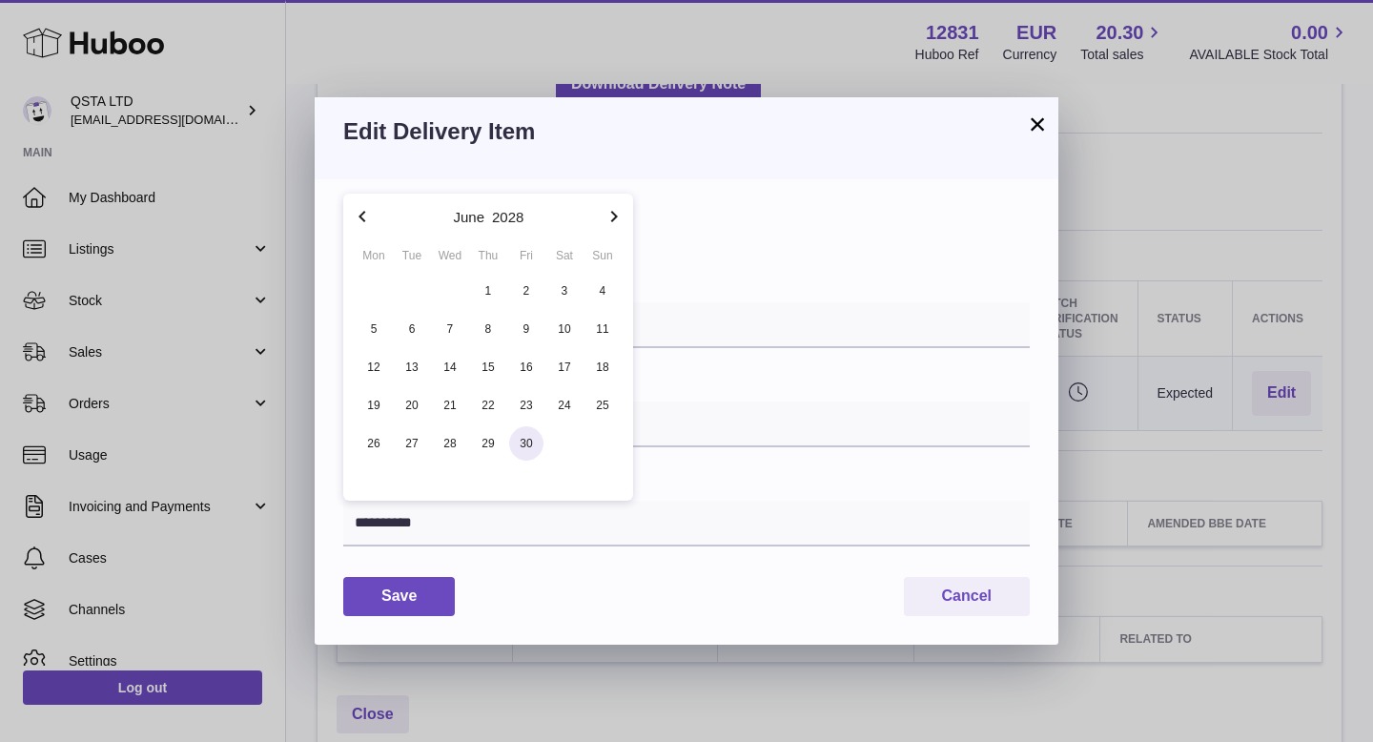
click at [526, 443] on span "30" at bounding box center [526, 443] width 34 height 34
type input "**********"
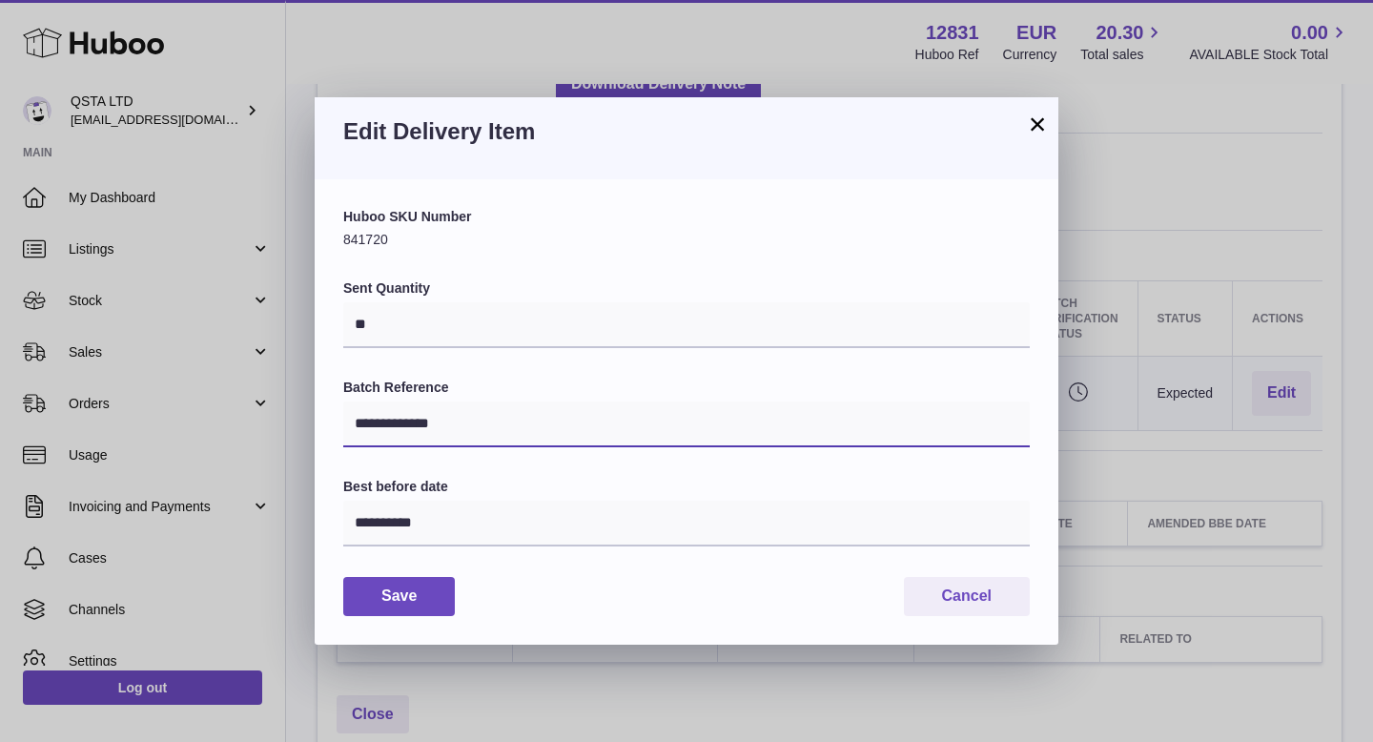
click at [527, 428] on input "**********" at bounding box center [686, 424] width 686 height 46
paste input "text"
type input "*******"
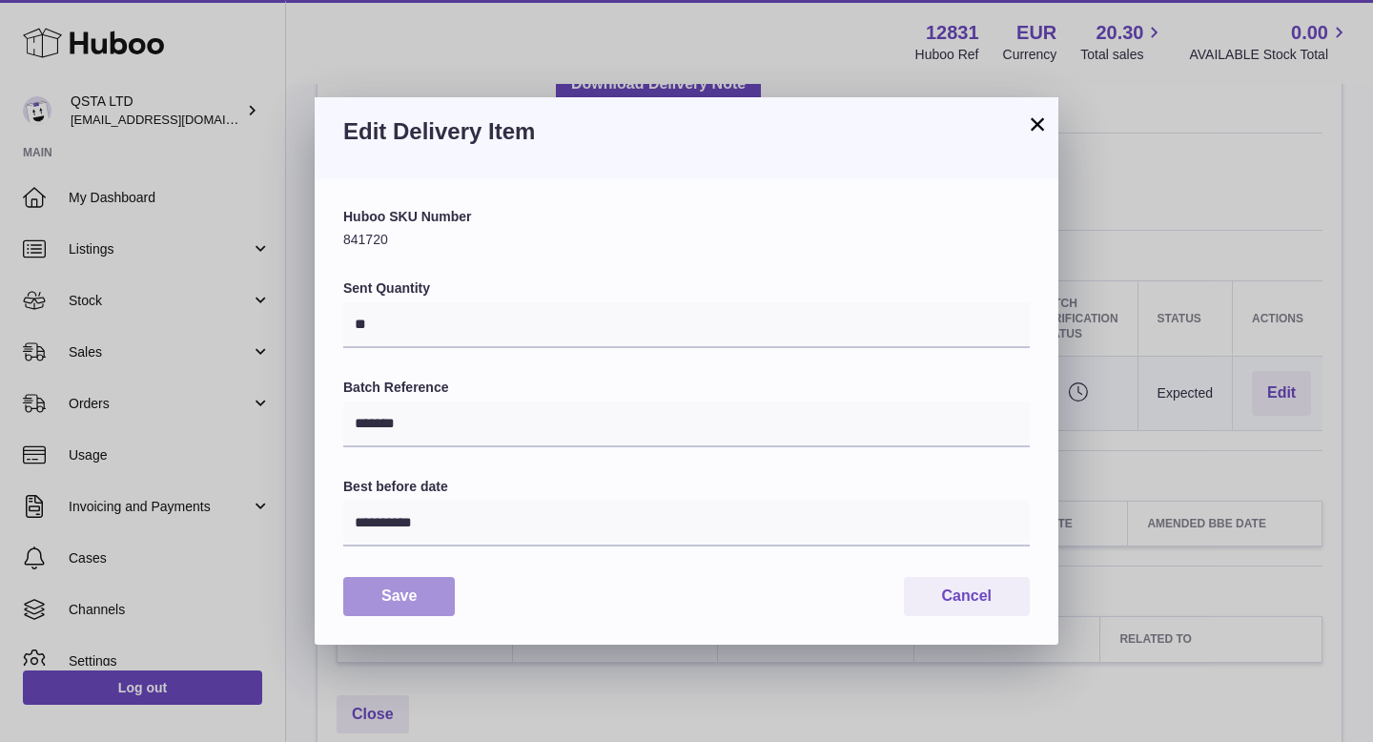
click at [400, 597] on button "Save" at bounding box center [399, 596] width 112 height 39
